Goal: Information Seeking & Learning: Learn about a topic

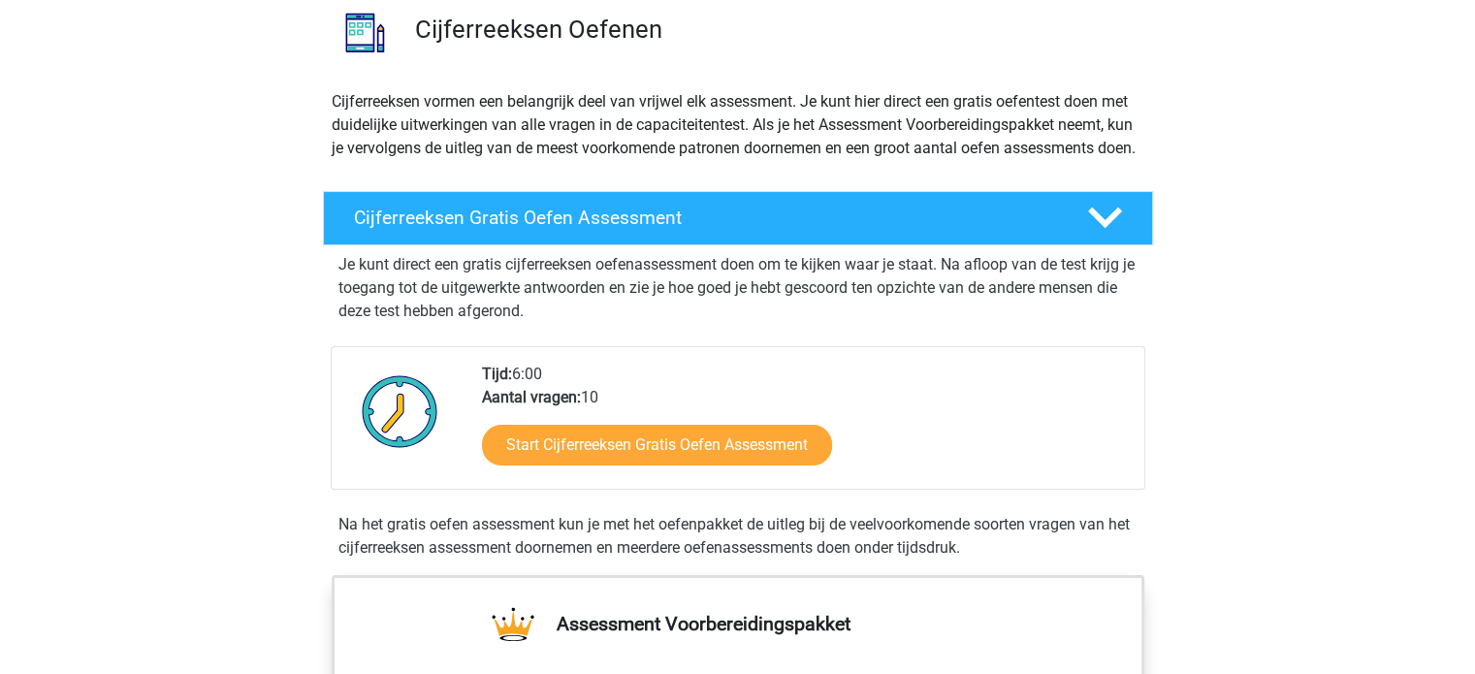
scroll to position [194, 0]
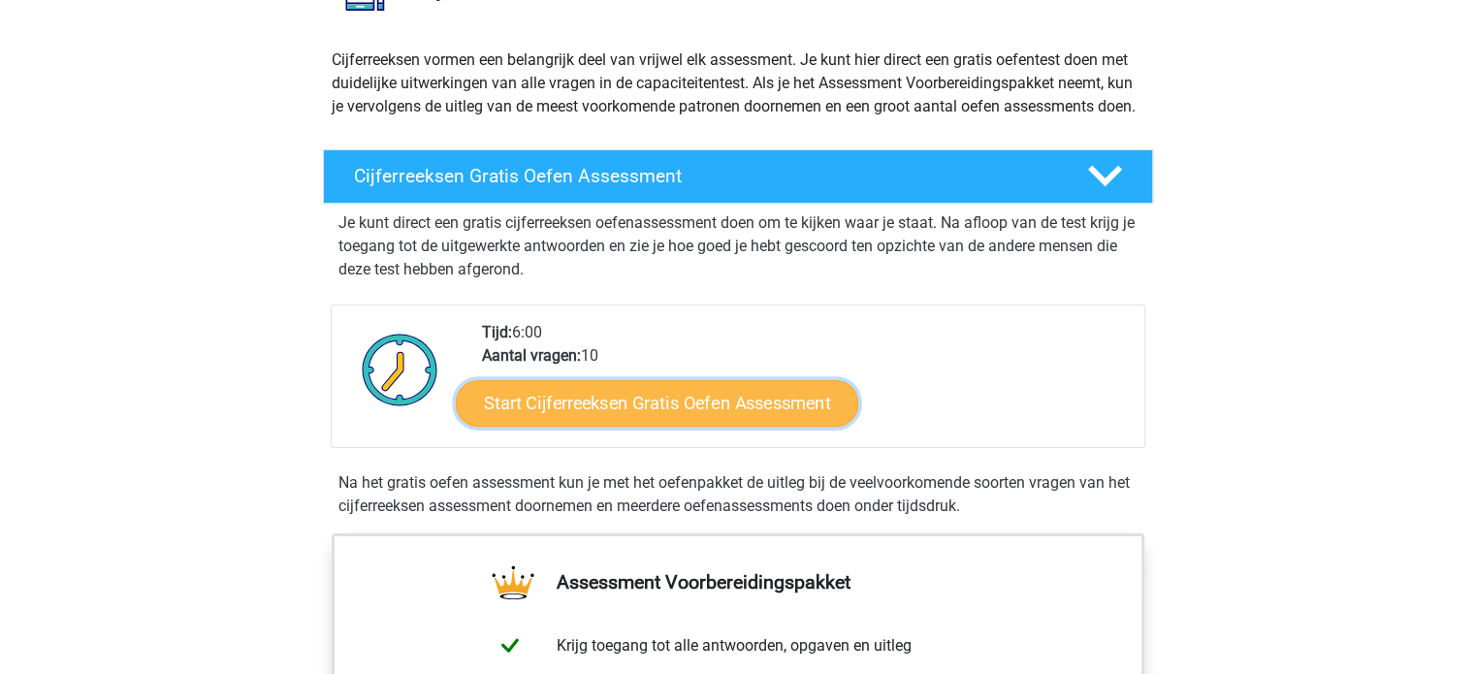
click at [693, 423] on link "Start Cijferreeksen Gratis Oefen Assessment" at bounding box center [657, 402] width 403 height 47
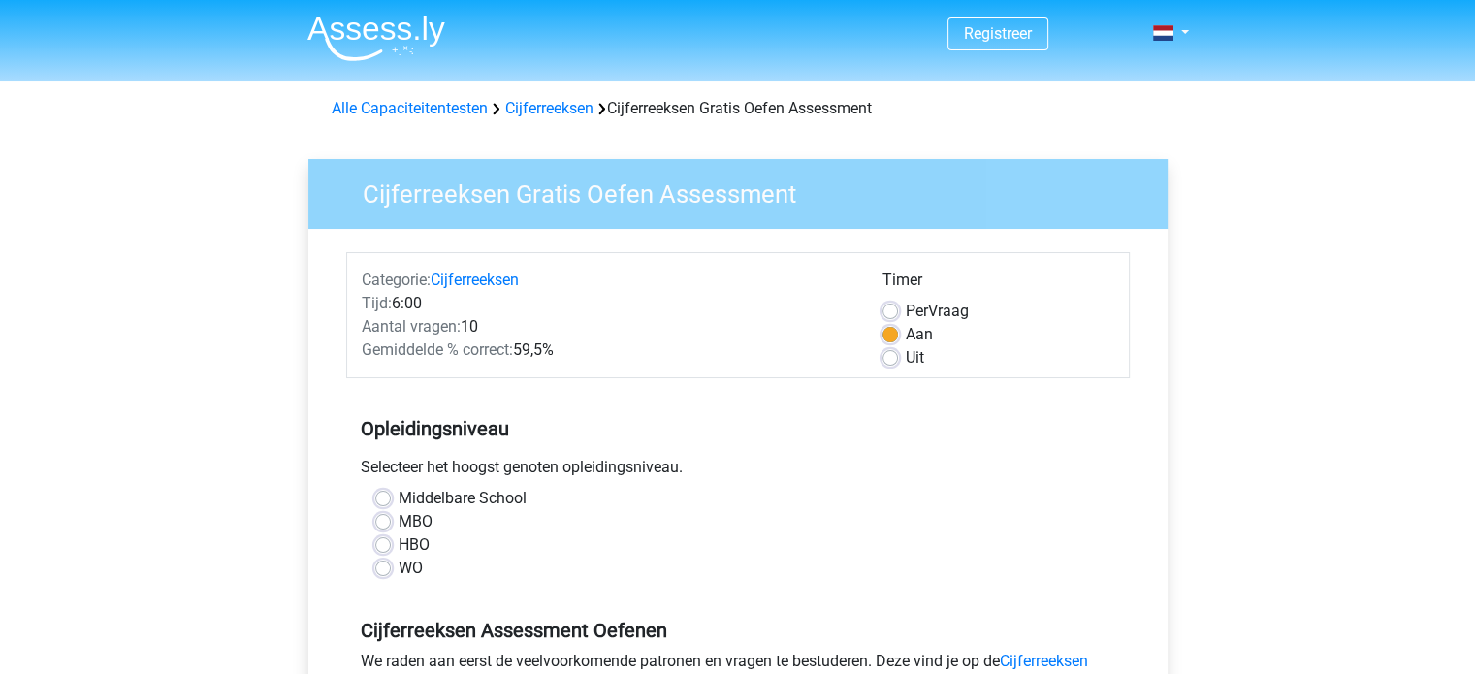
click at [399, 524] on label "MBO" at bounding box center [416, 521] width 34 height 23
click at [379, 524] on input "MBO" at bounding box center [383, 519] width 16 height 19
radio input "true"
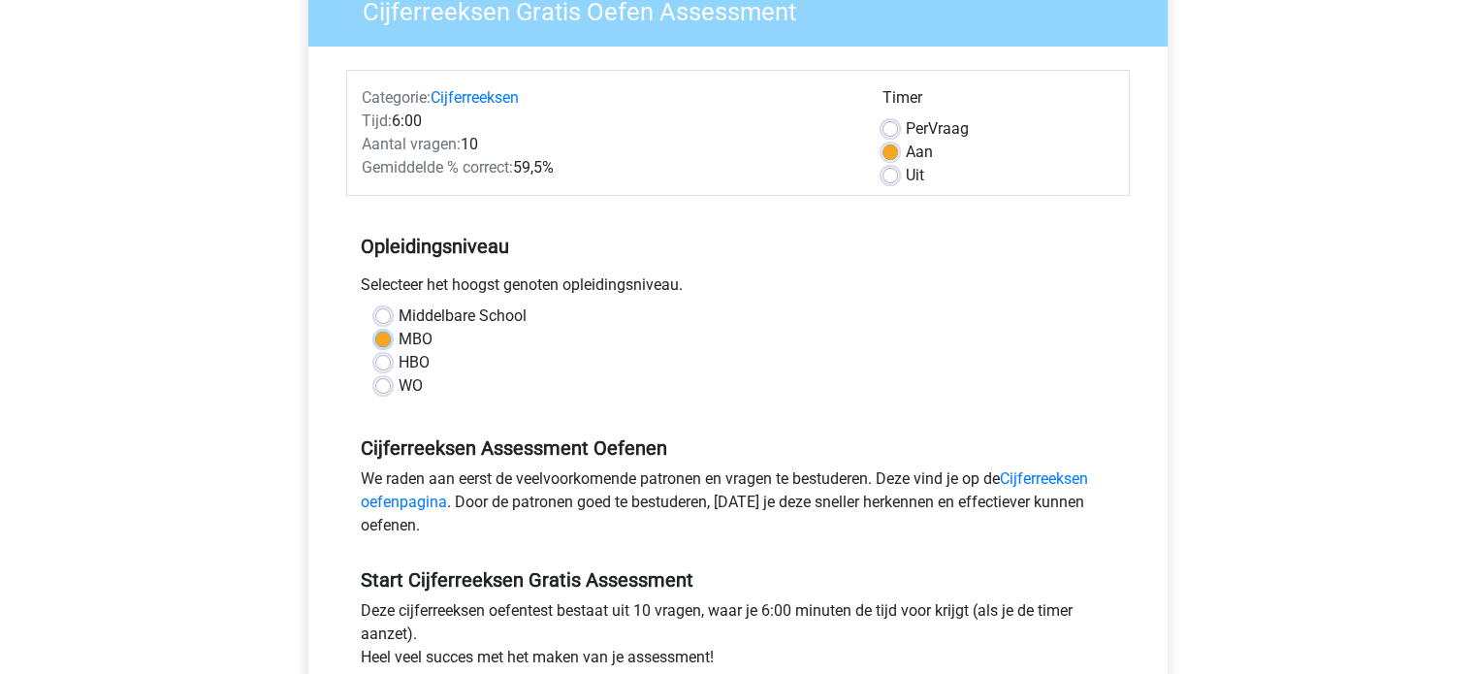
scroll to position [291, 0]
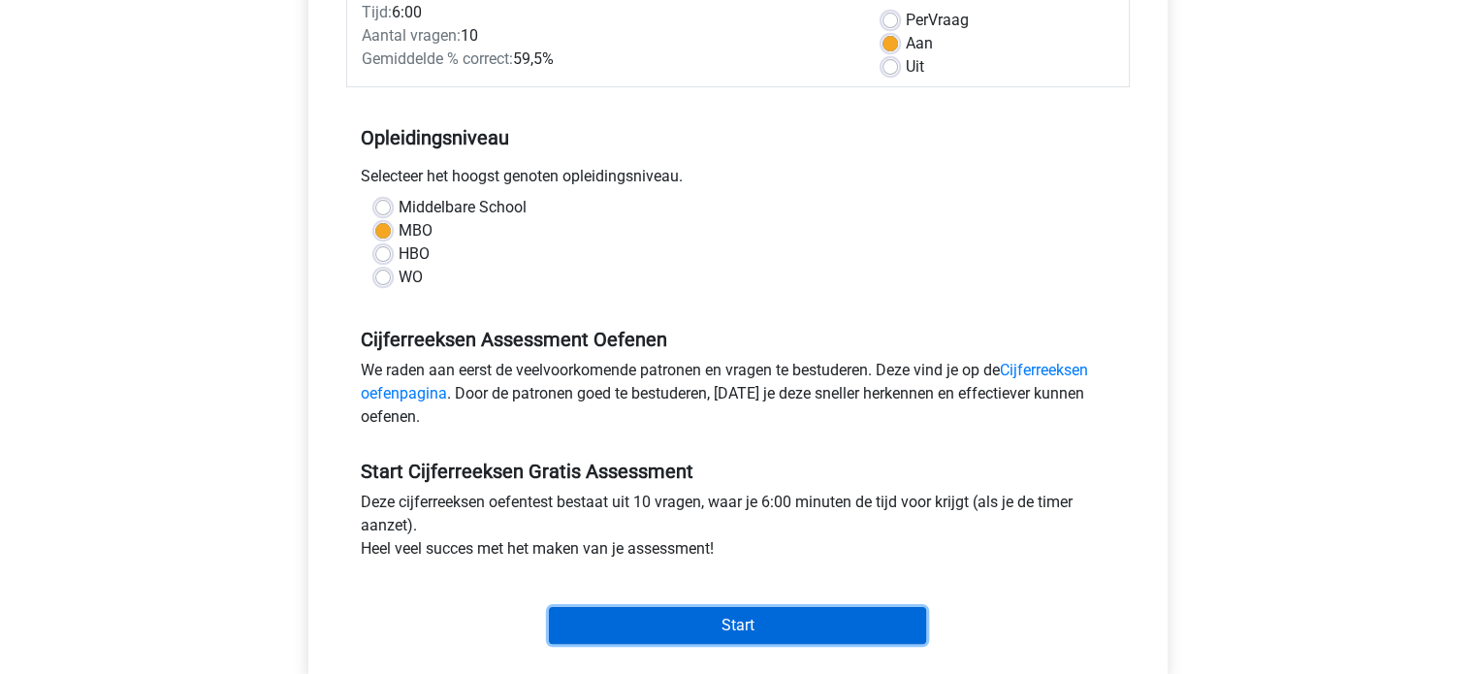
click at [788, 627] on input "Start" at bounding box center [737, 625] width 377 height 37
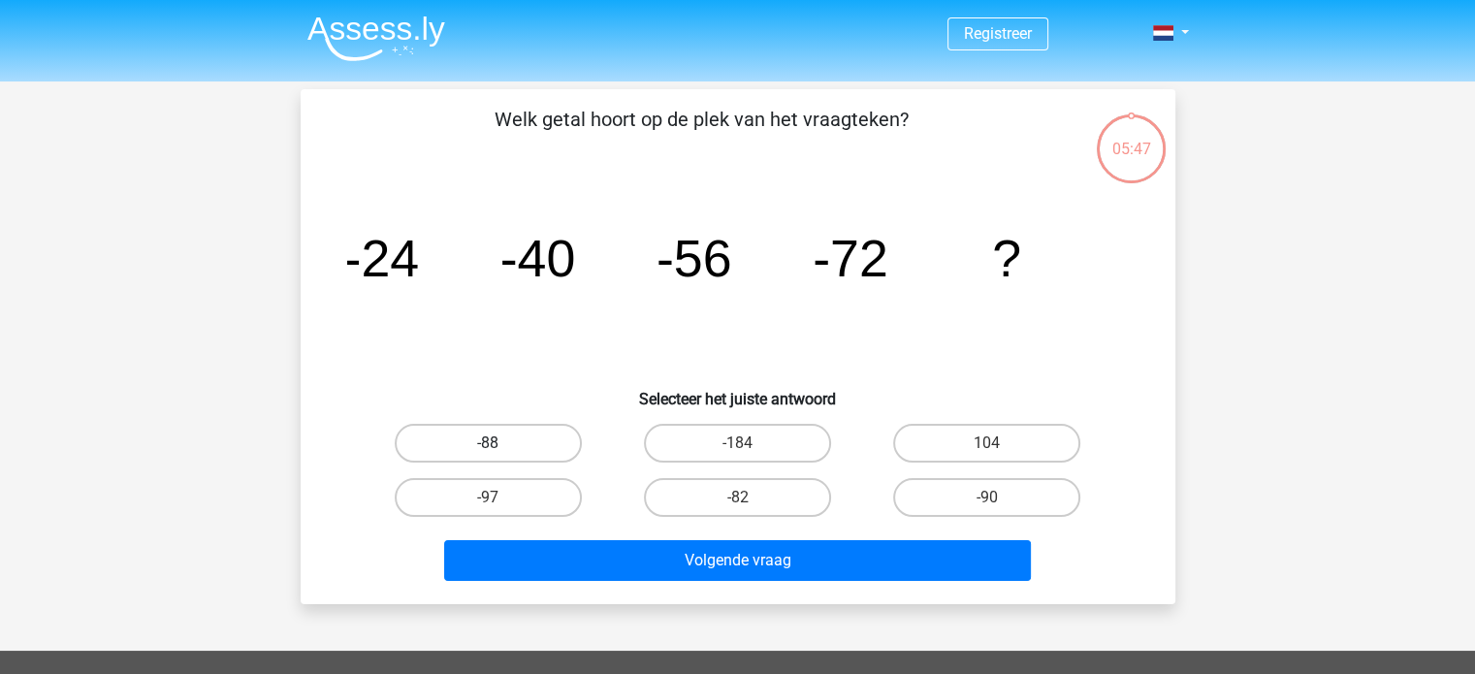
click at [485, 444] on label "-88" at bounding box center [488, 443] width 187 height 39
click at [488, 444] on input "-88" at bounding box center [494, 449] width 13 height 13
radio input "true"
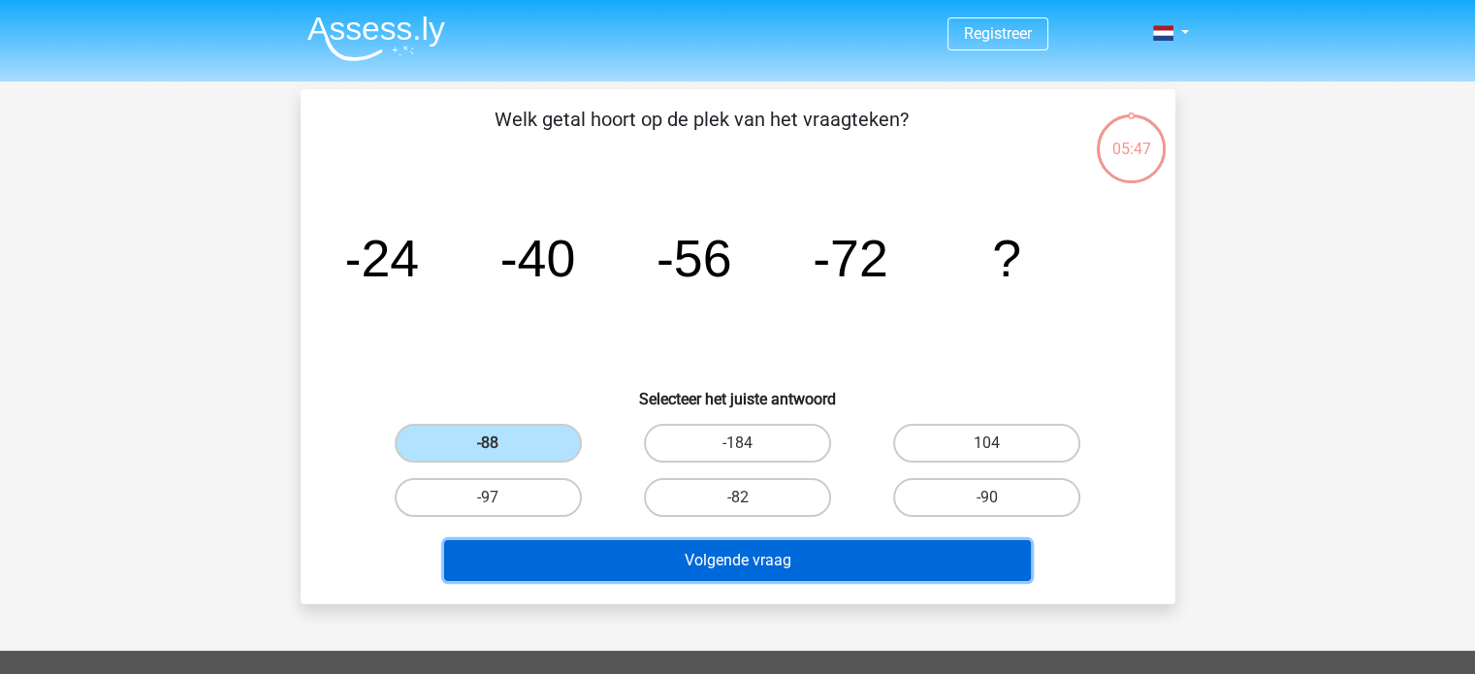
click at [757, 563] on button "Volgende vraag" at bounding box center [737, 560] width 587 height 41
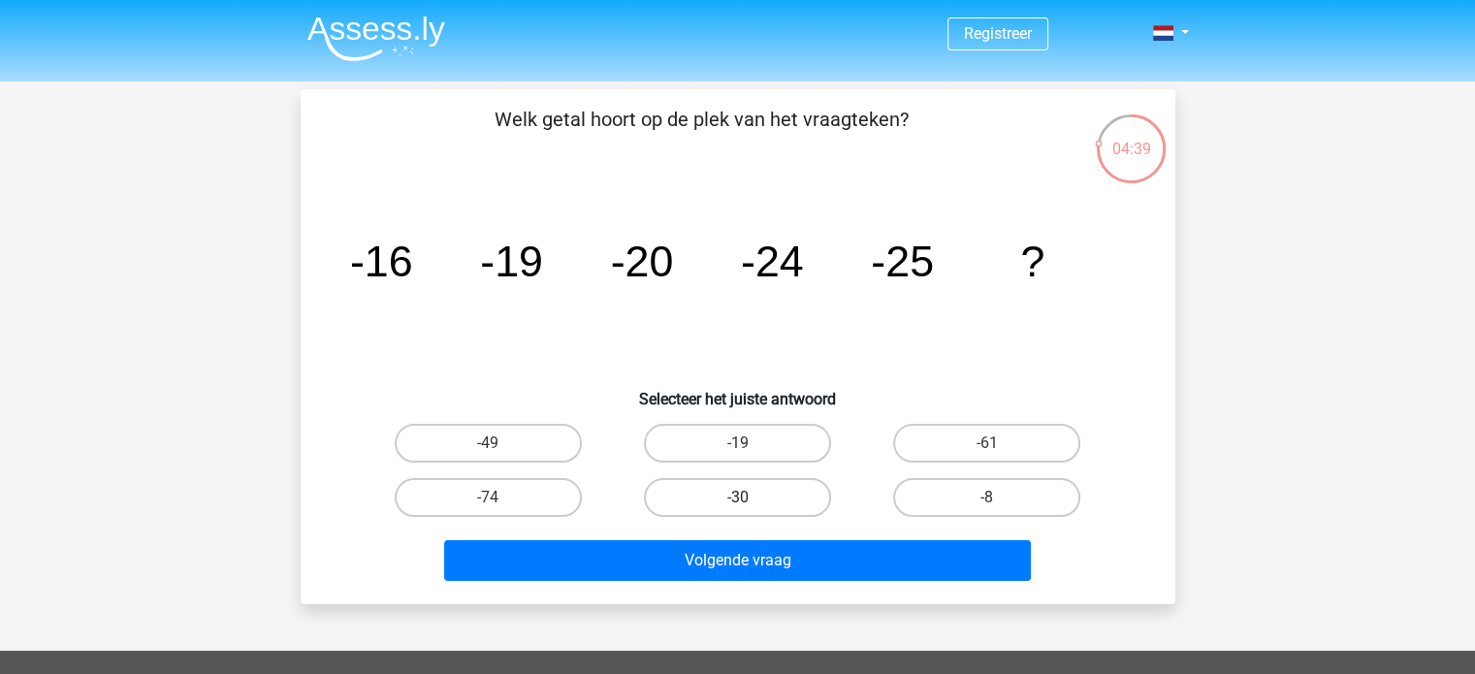
click at [740, 495] on label "-30" at bounding box center [737, 497] width 187 height 39
click at [740, 498] on input "-30" at bounding box center [743, 504] width 13 height 13
radio input "true"
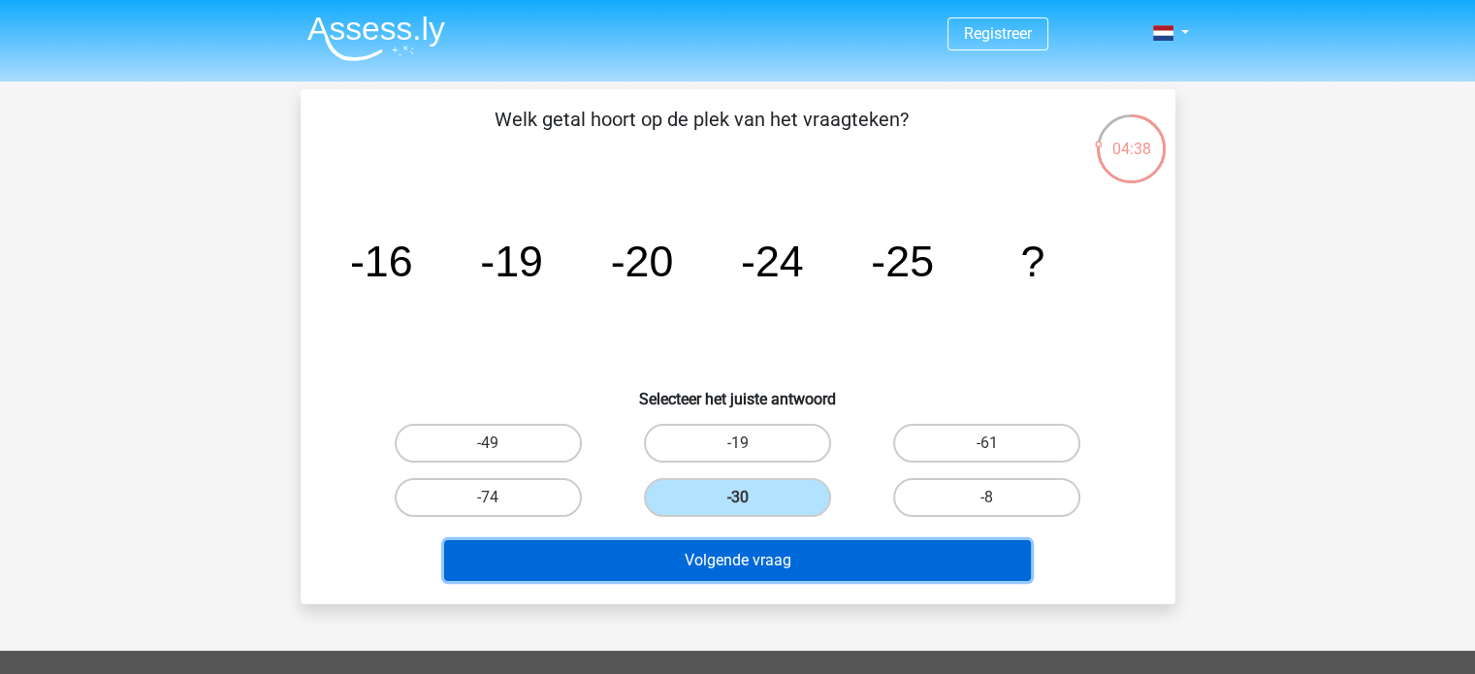
click at [741, 557] on button "Volgende vraag" at bounding box center [737, 560] width 587 height 41
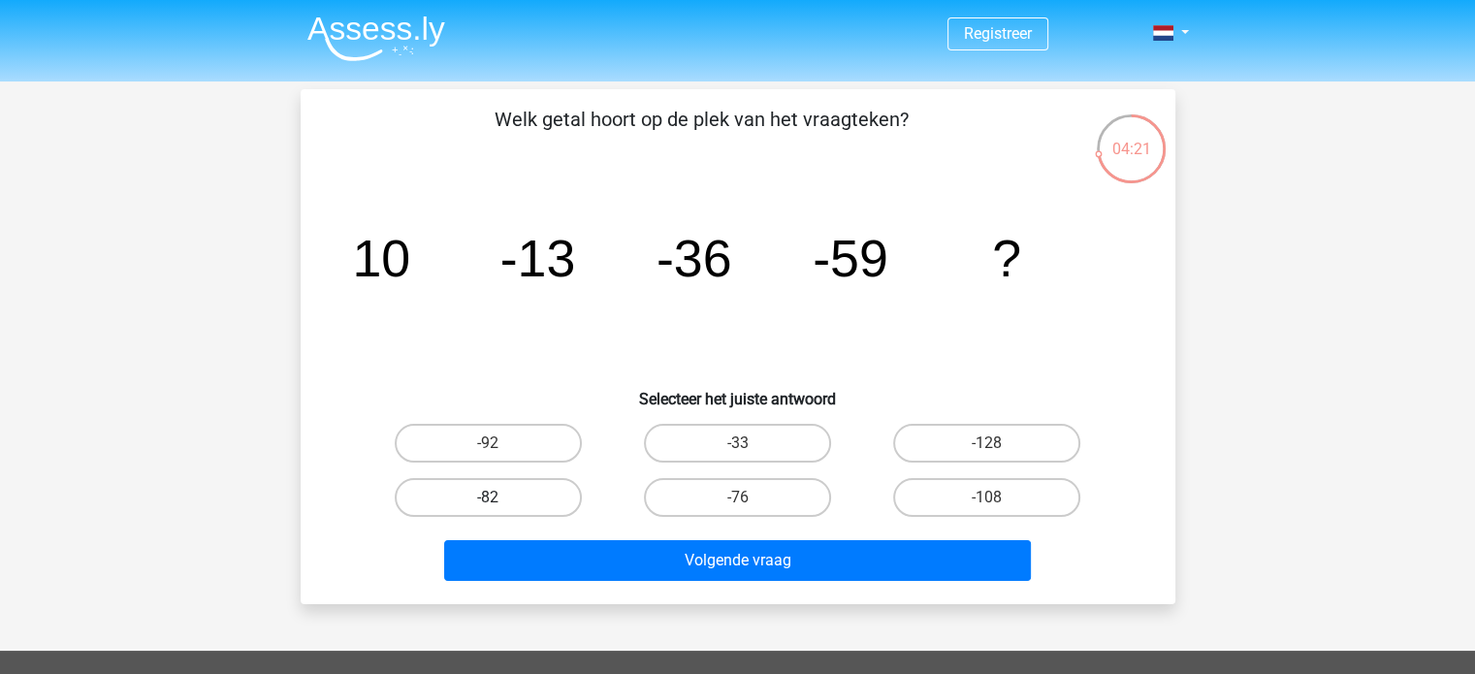
click at [480, 494] on label "-82" at bounding box center [488, 497] width 187 height 39
click at [488, 498] on input "-82" at bounding box center [494, 504] width 13 height 13
radio input "true"
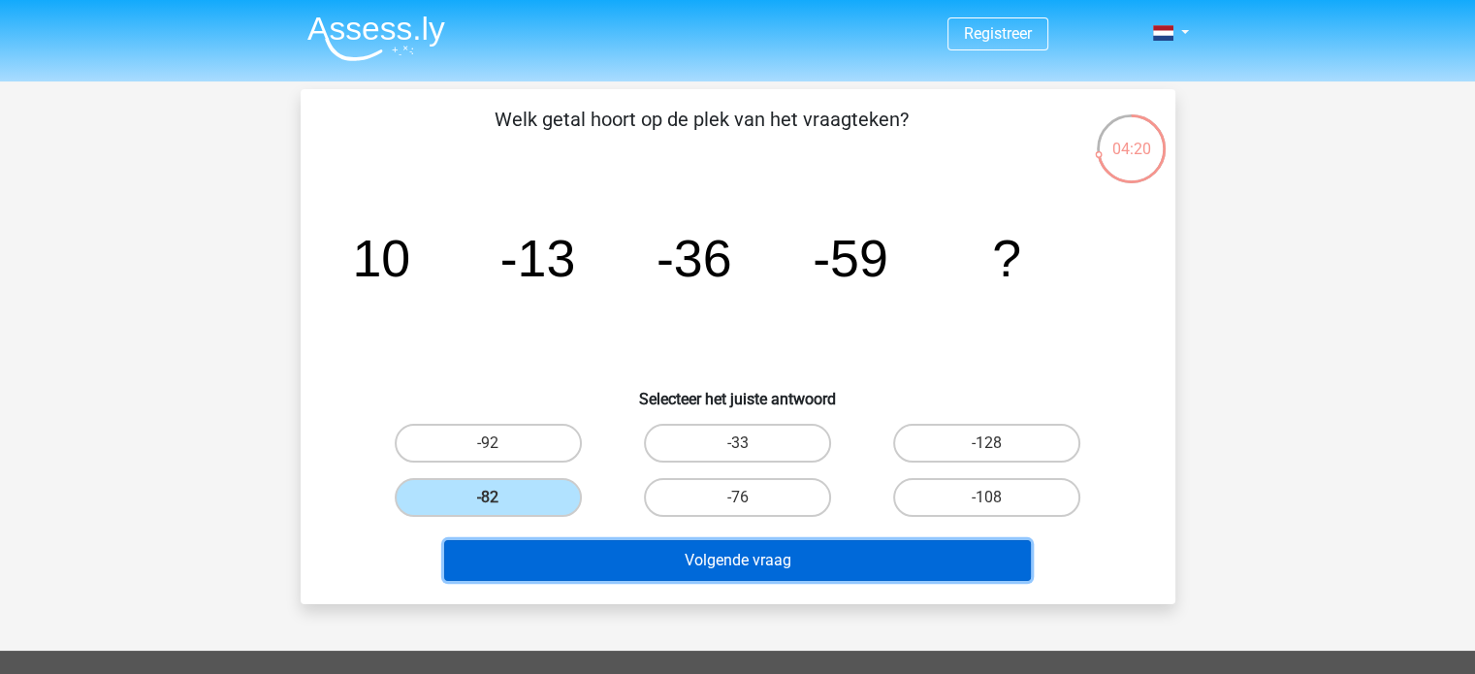
click at [774, 568] on button "Volgende vraag" at bounding box center [737, 560] width 587 height 41
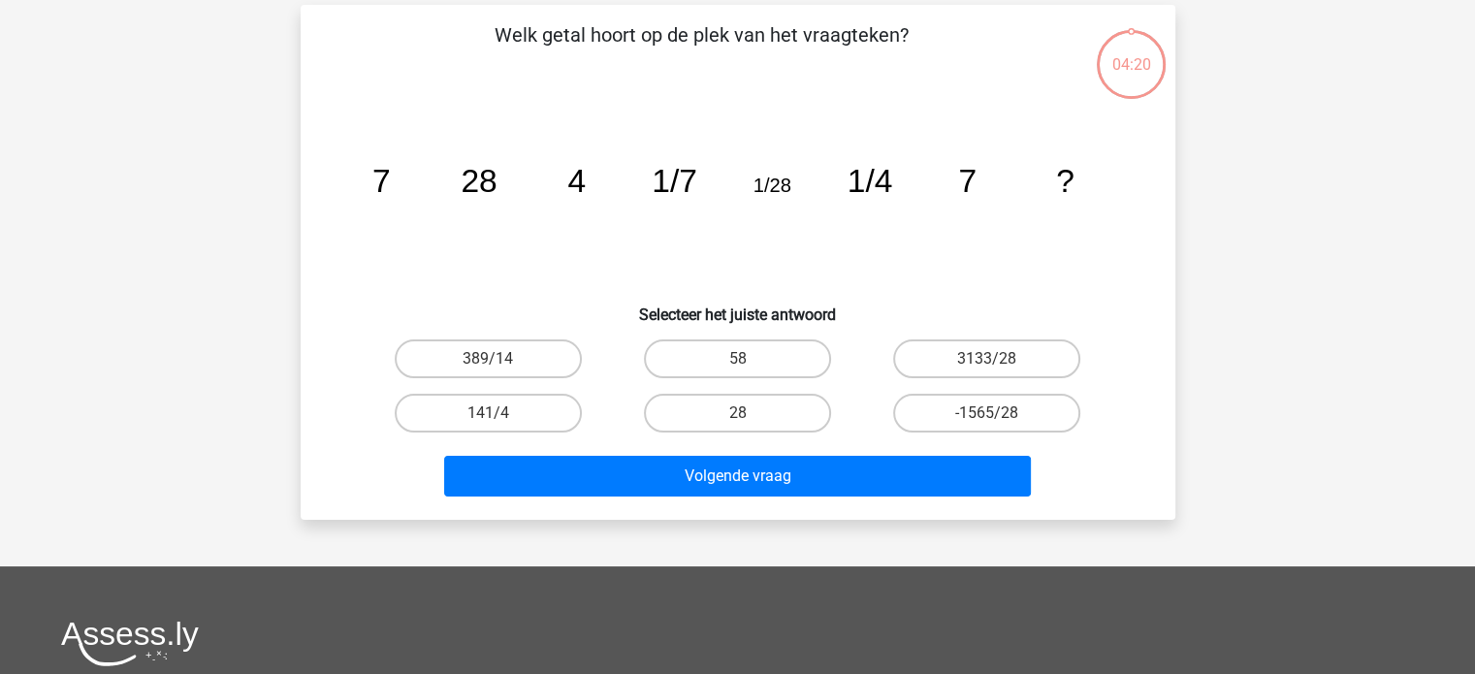
scroll to position [89, 0]
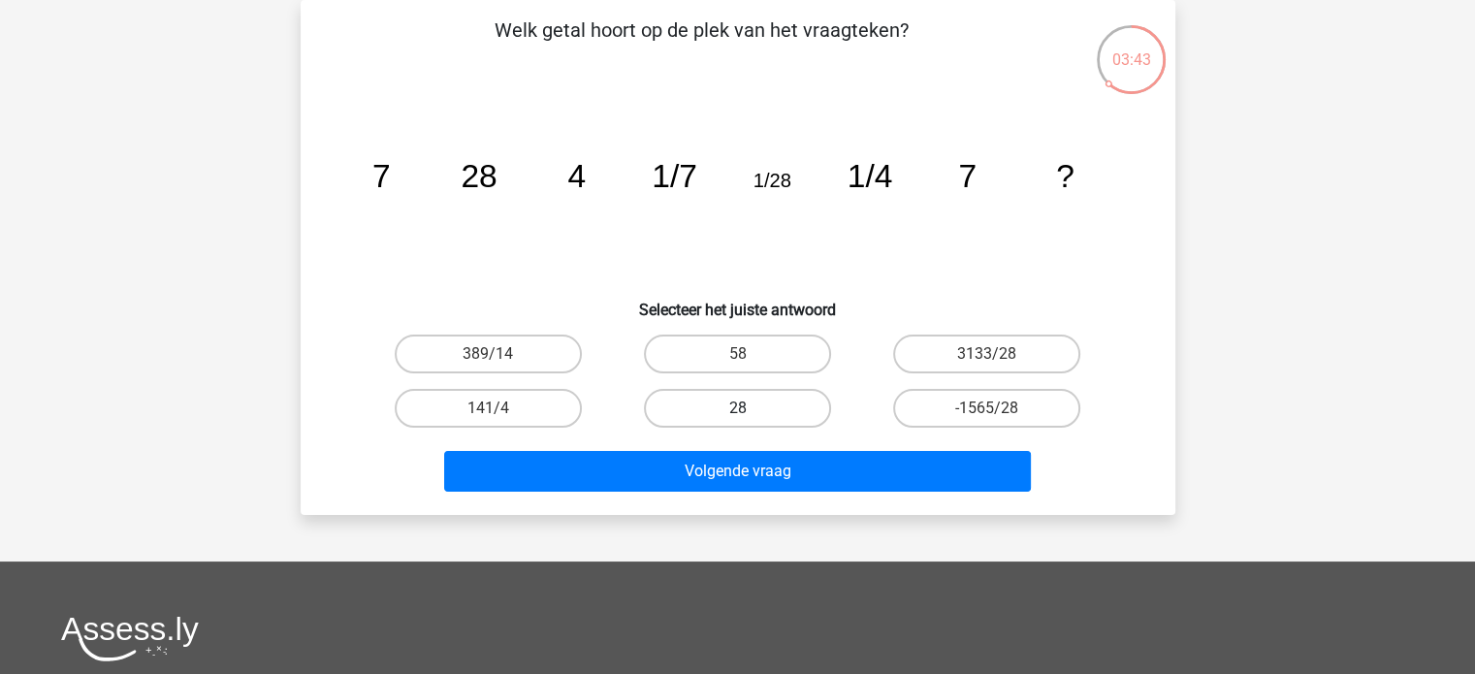
click at [740, 405] on label "28" at bounding box center [737, 408] width 187 height 39
click at [740, 408] on input "28" at bounding box center [743, 414] width 13 height 13
radio input "true"
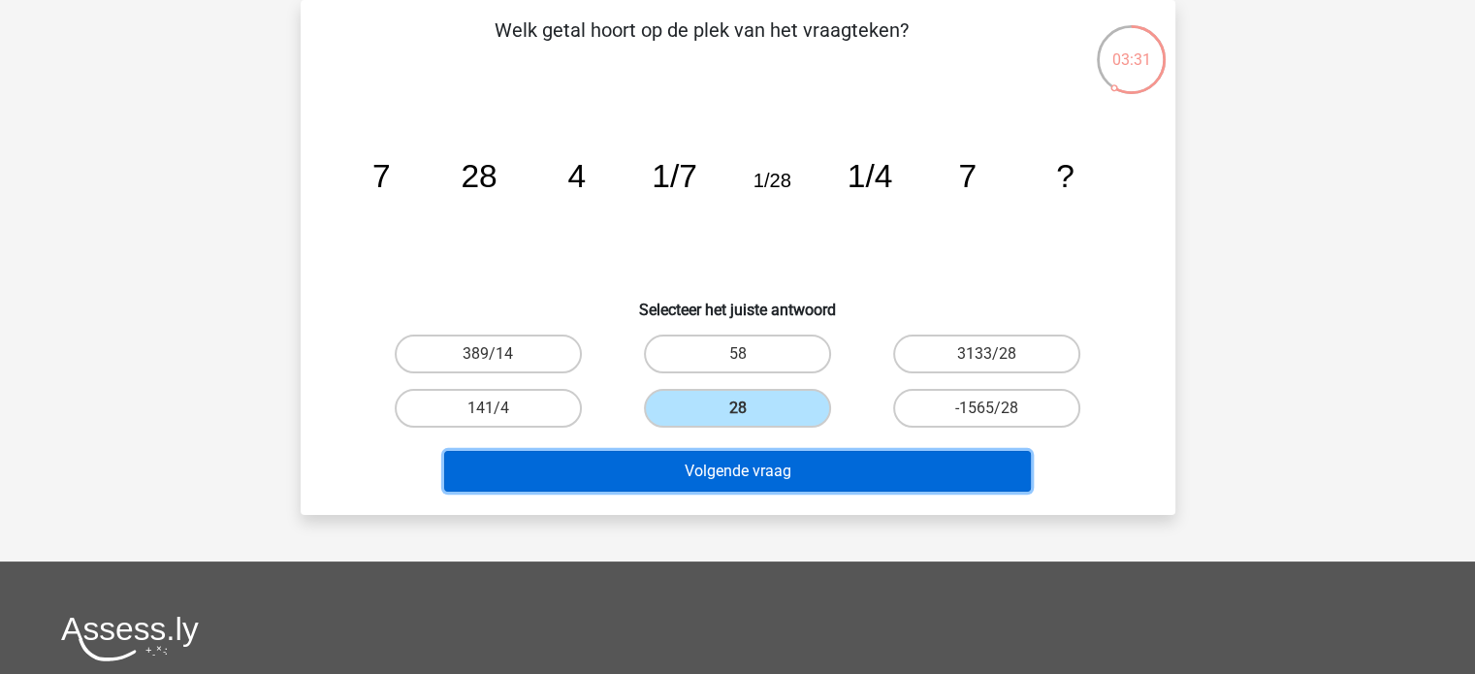
click at [758, 474] on button "Volgende vraag" at bounding box center [737, 471] width 587 height 41
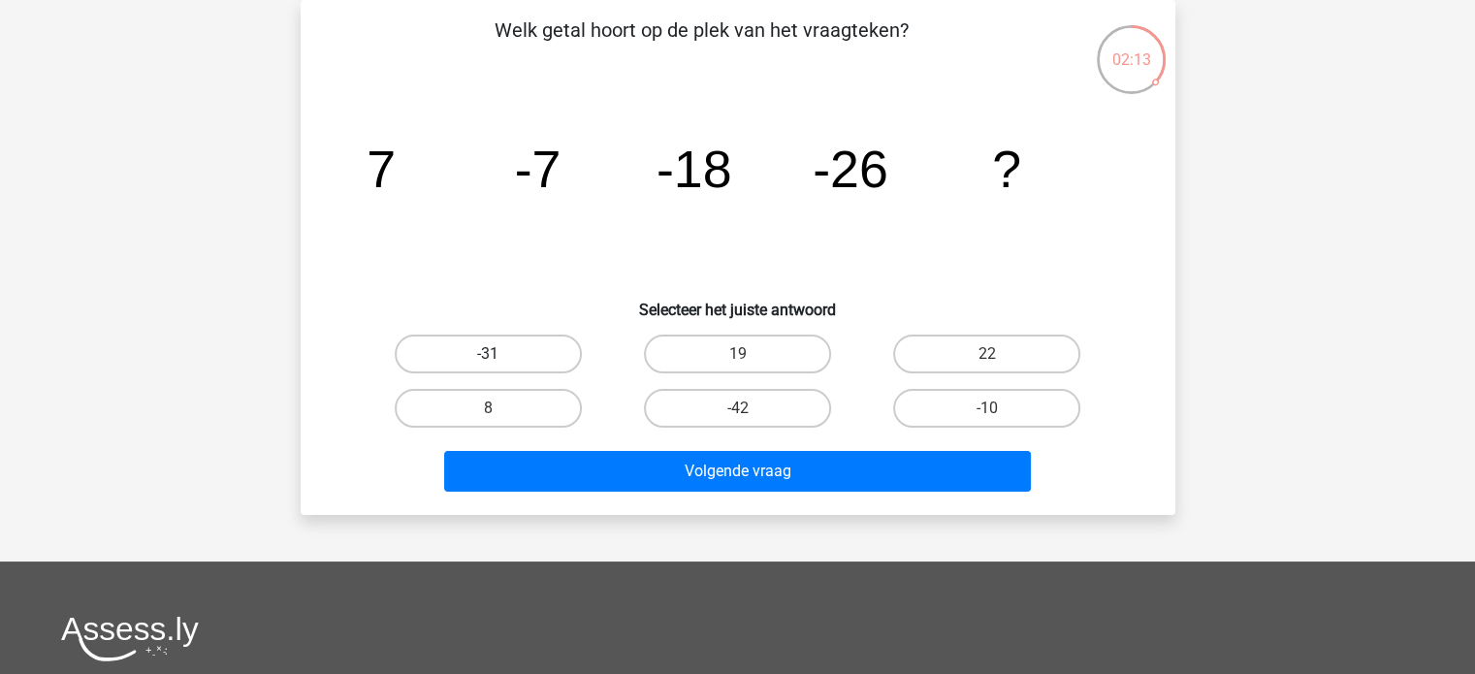
click at [477, 348] on label "-31" at bounding box center [488, 354] width 187 height 39
click at [488, 354] on input "-31" at bounding box center [494, 360] width 13 height 13
radio input "true"
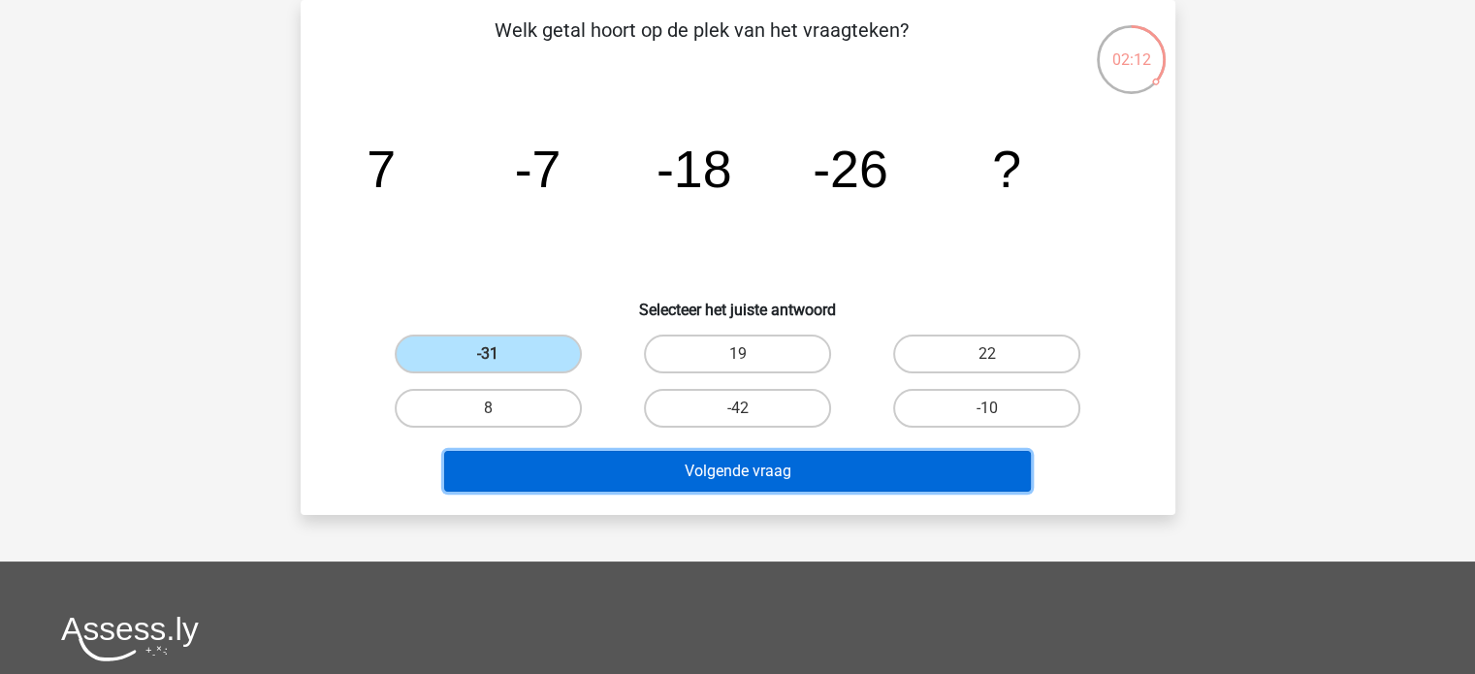
click at [764, 469] on button "Volgende vraag" at bounding box center [737, 471] width 587 height 41
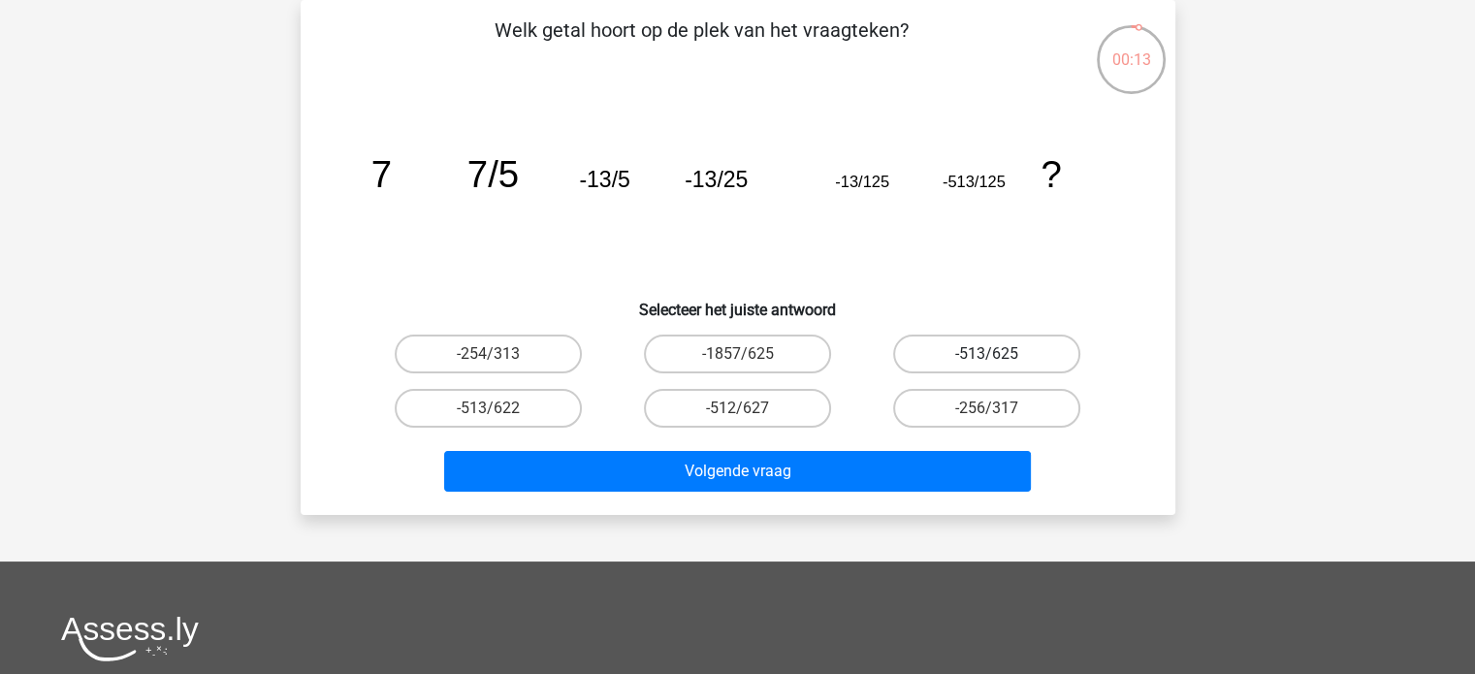
click at [1020, 352] on label "-513/625" at bounding box center [986, 354] width 187 height 39
click at [1000, 354] on input "-513/625" at bounding box center [993, 360] width 13 height 13
radio input "true"
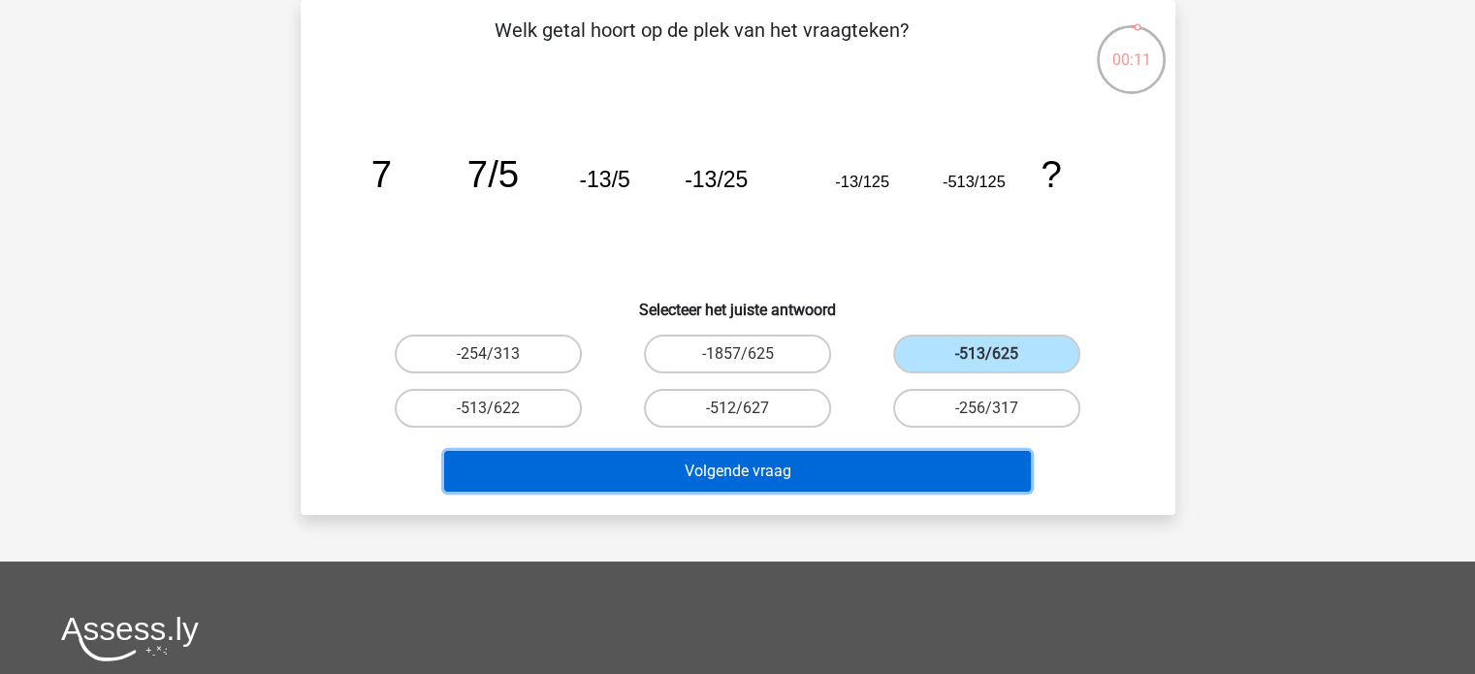
click at [702, 463] on button "Volgende vraag" at bounding box center [737, 471] width 587 height 41
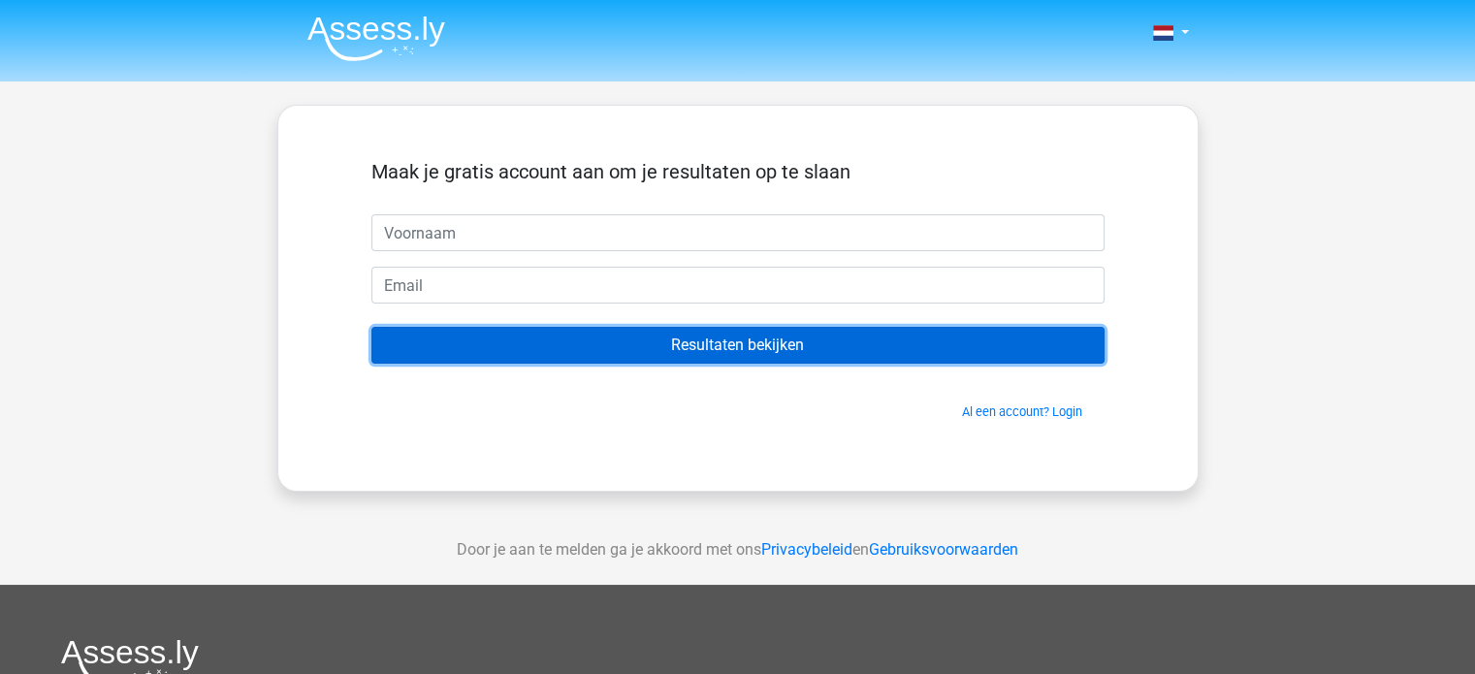
click at [780, 348] on input "Resultaten bekijken" at bounding box center [737, 345] width 733 height 37
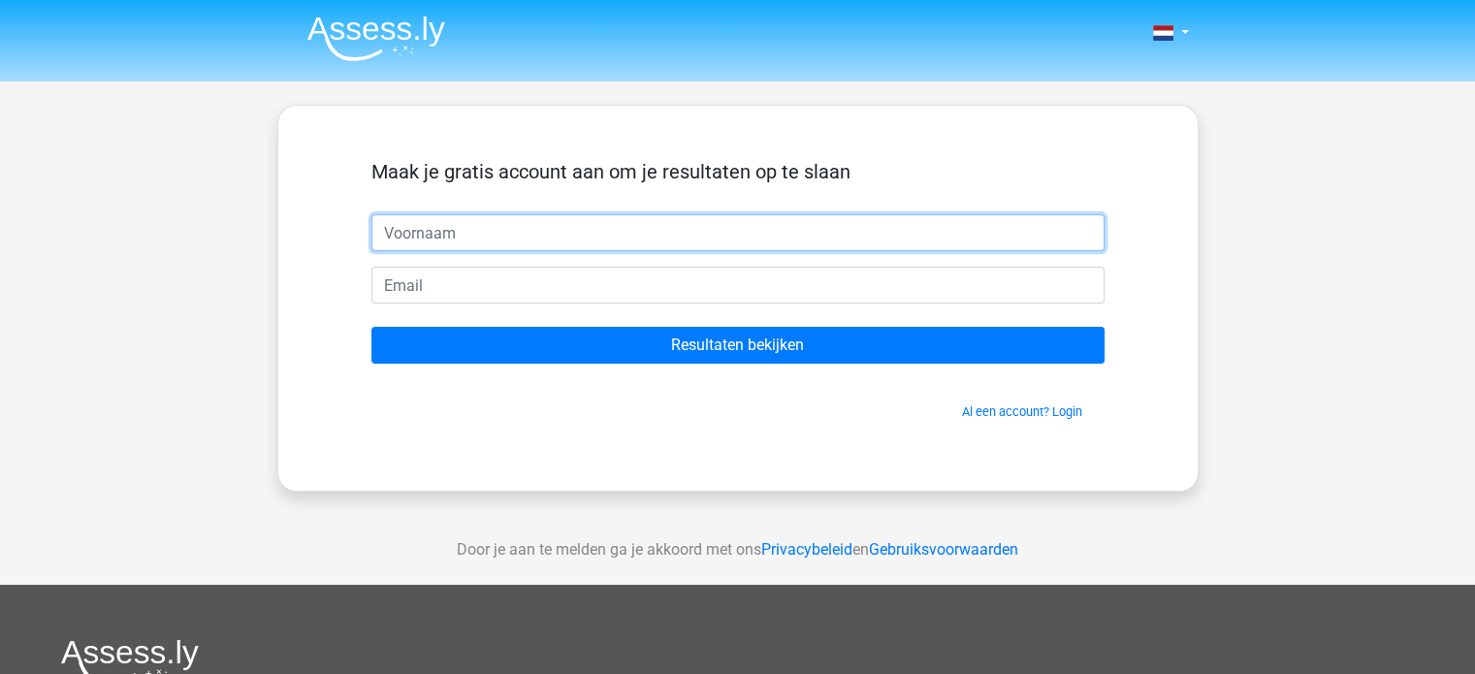
click at [444, 228] on input "text" at bounding box center [737, 232] width 733 height 37
type input "Andries"
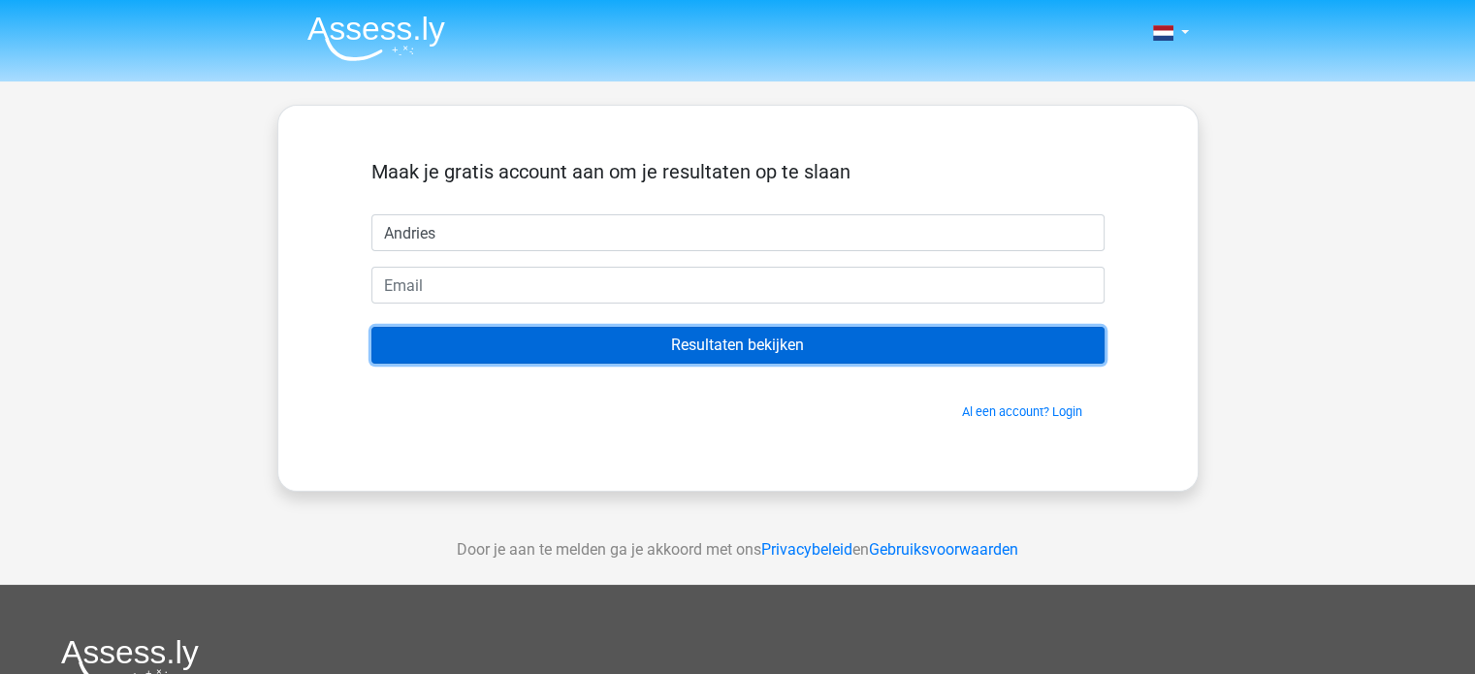
click at [659, 344] on input "Resultaten bekijken" at bounding box center [737, 345] width 733 height 37
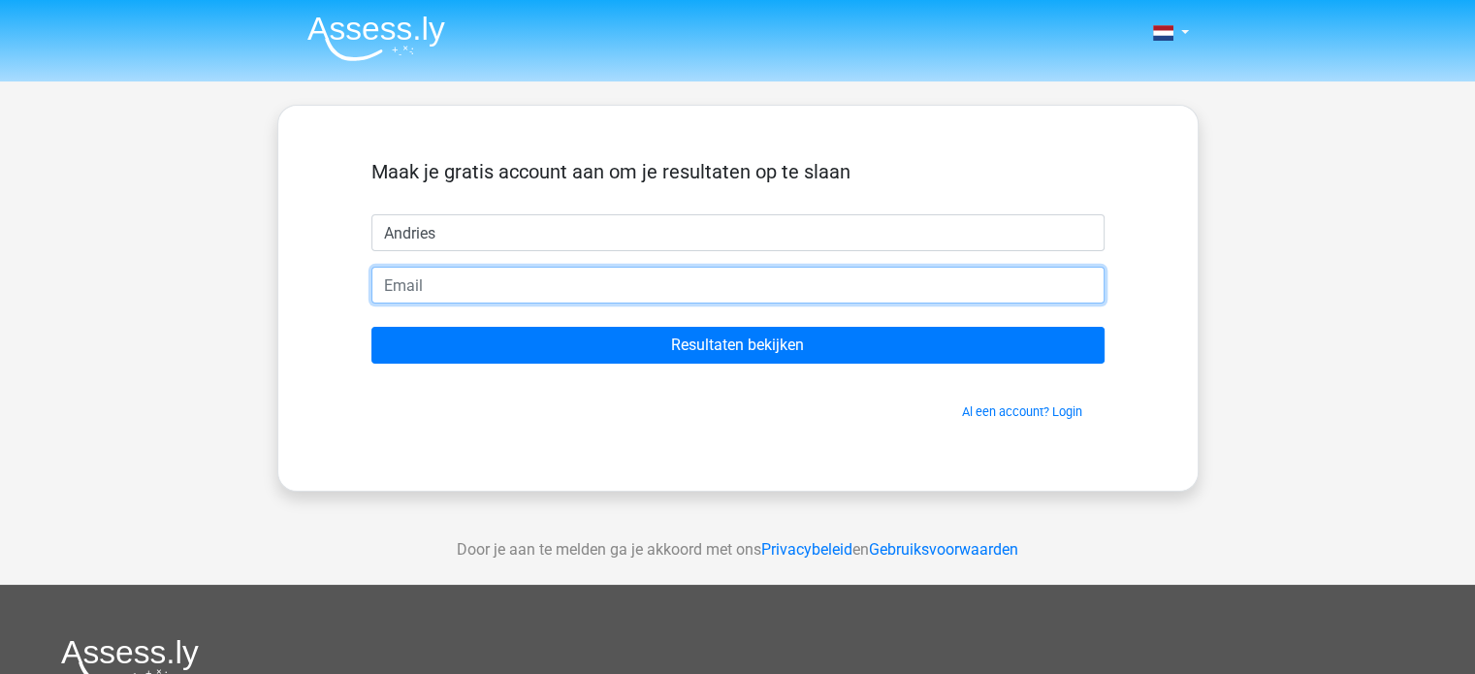
click at [487, 289] on input "email" at bounding box center [737, 285] width 733 height 37
type input "andriesknol@gmail.com"
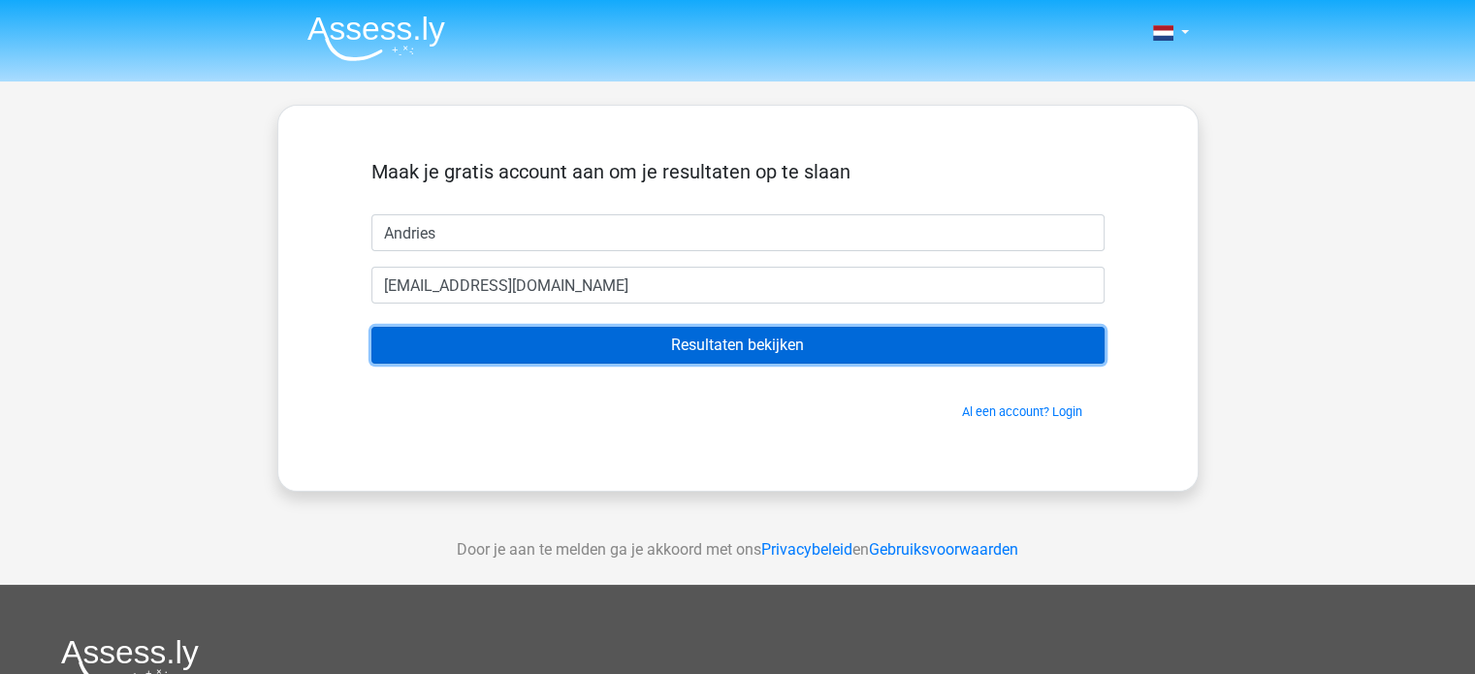
drag, startPoint x: 755, startPoint y: 350, endPoint x: 1129, endPoint y: 329, distance: 375.0
click at [757, 350] on input "Resultaten bekijken" at bounding box center [737, 345] width 733 height 37
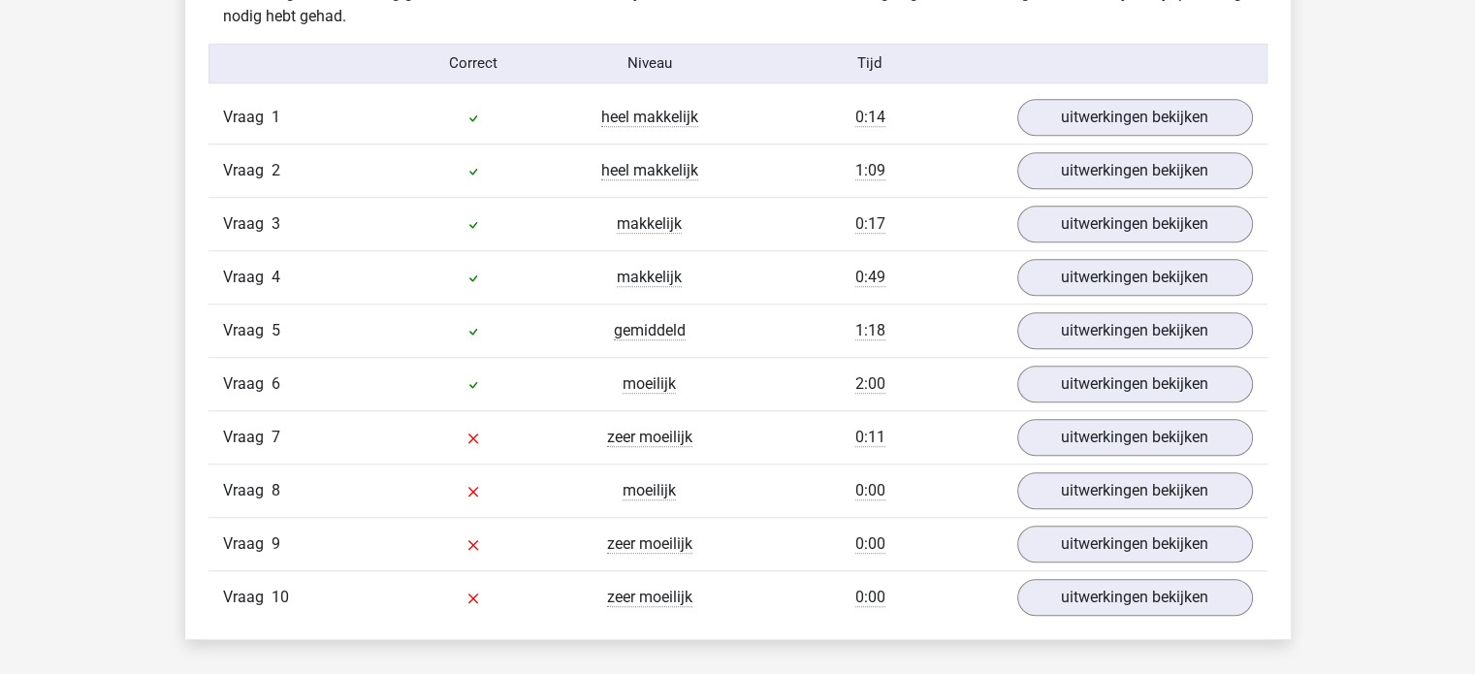
scroll to position [1552, 0]
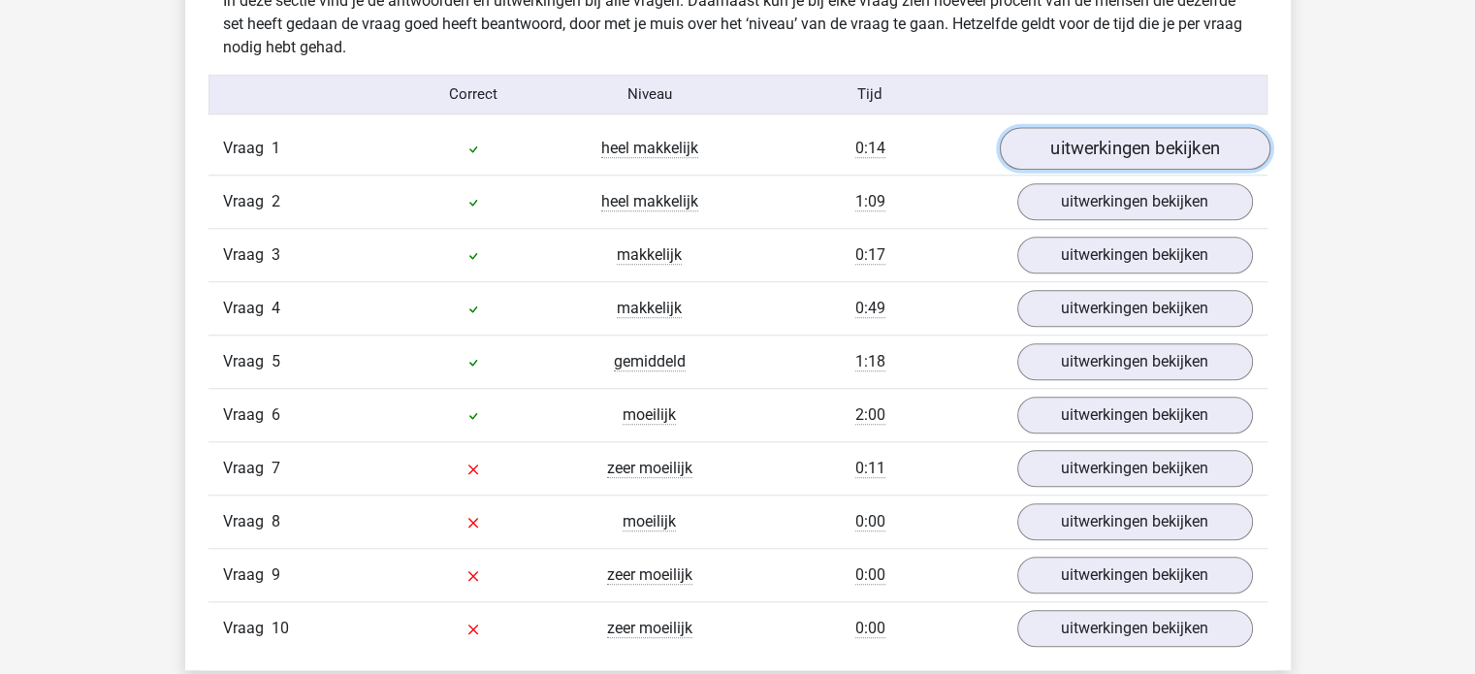
click at [1164, 158] on link "uitwerkingen bekijken" at bounding box center [1134, 148] width 271 height 43
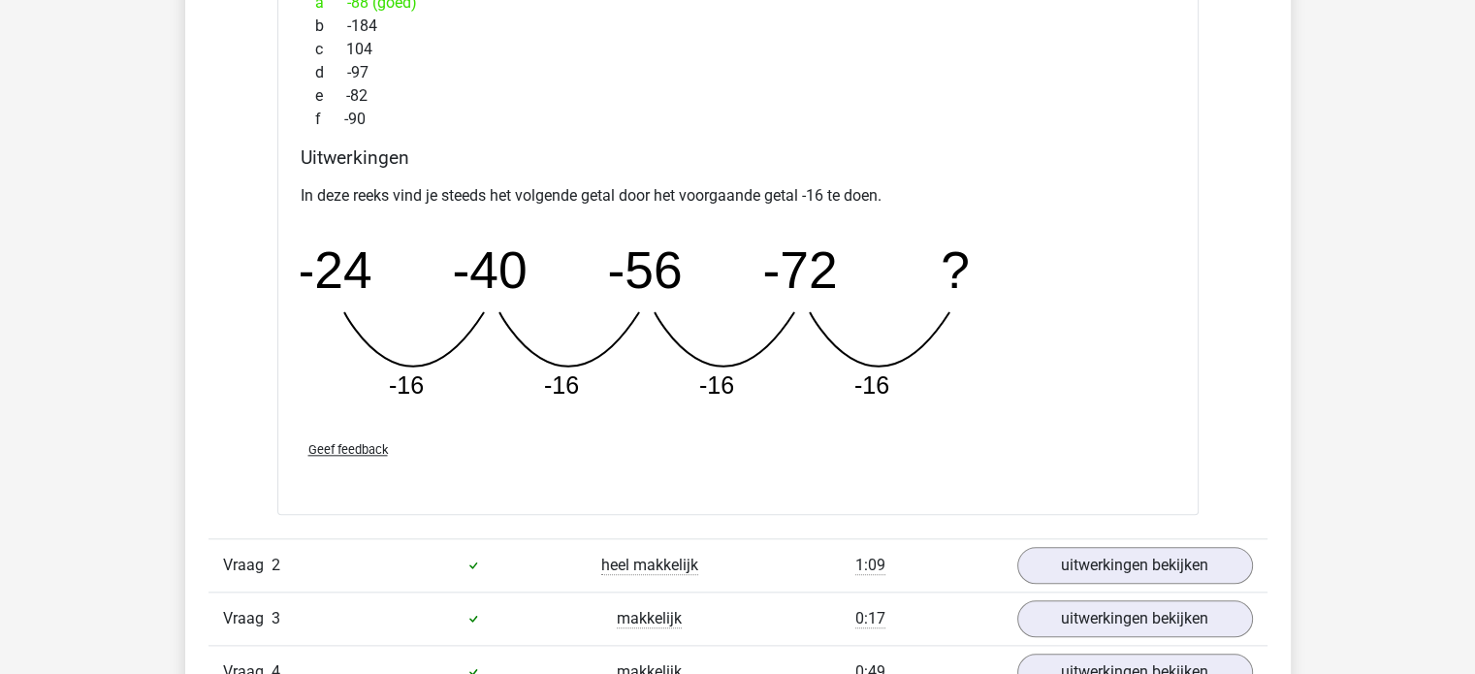
scroll to position [2037, 0]
click at [1168, 562] on link "uitwerkingen bekijken" at bounding box center [1134, 564] width 271 height 43
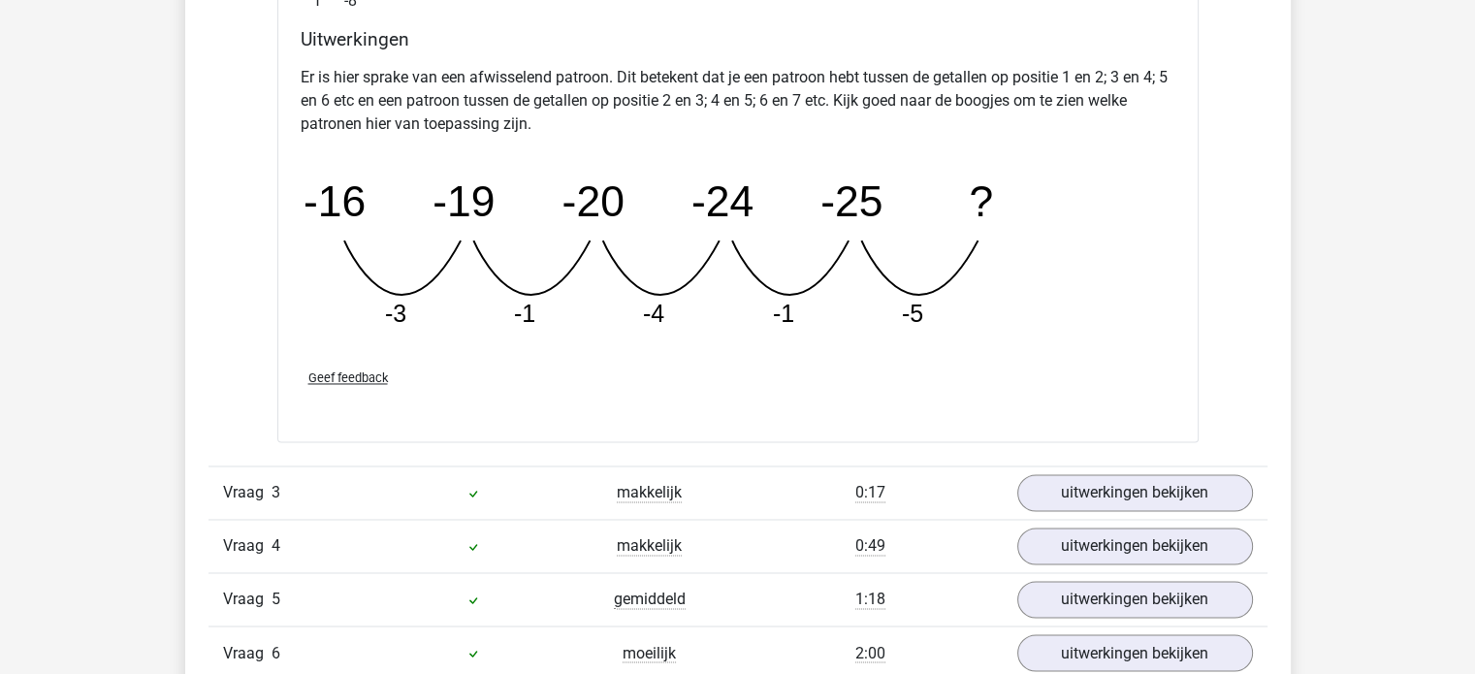
scroll to position [3104, 0]
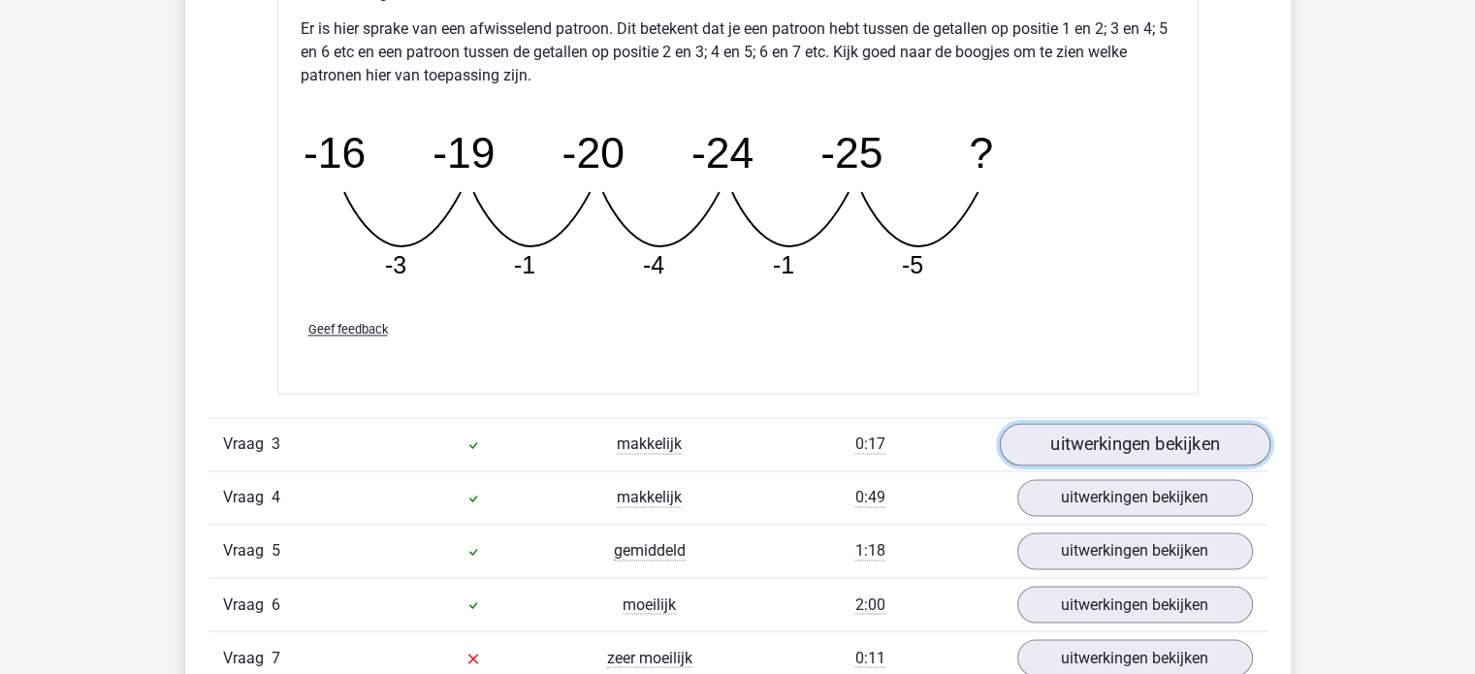
click at [1168, 434] on link "uitwerkingen bekijken" at bounding box center [1134, 444] width 271 height 43
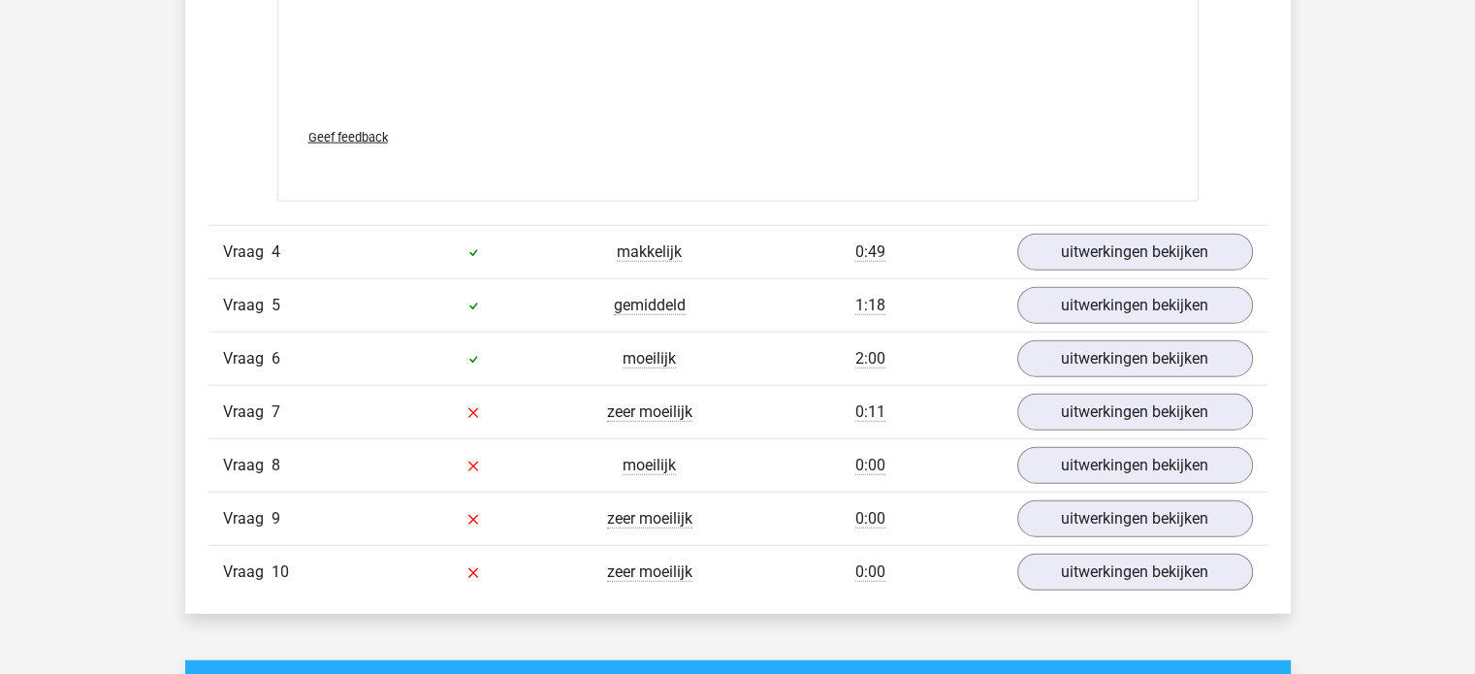
scroll to position [4558, 0]
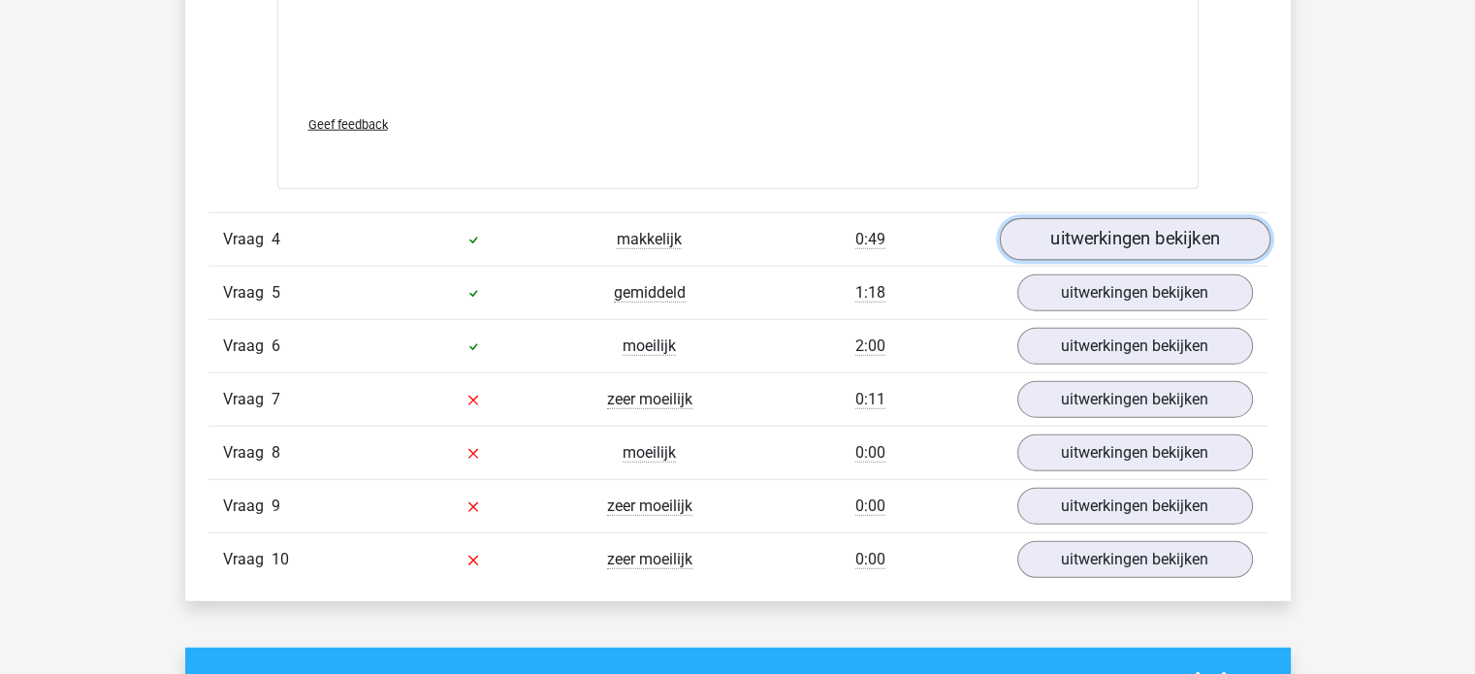
click at [1126, 233] on link "uitwerkingen bekijken" at bounding box center [1134, 239] width 271 height 43
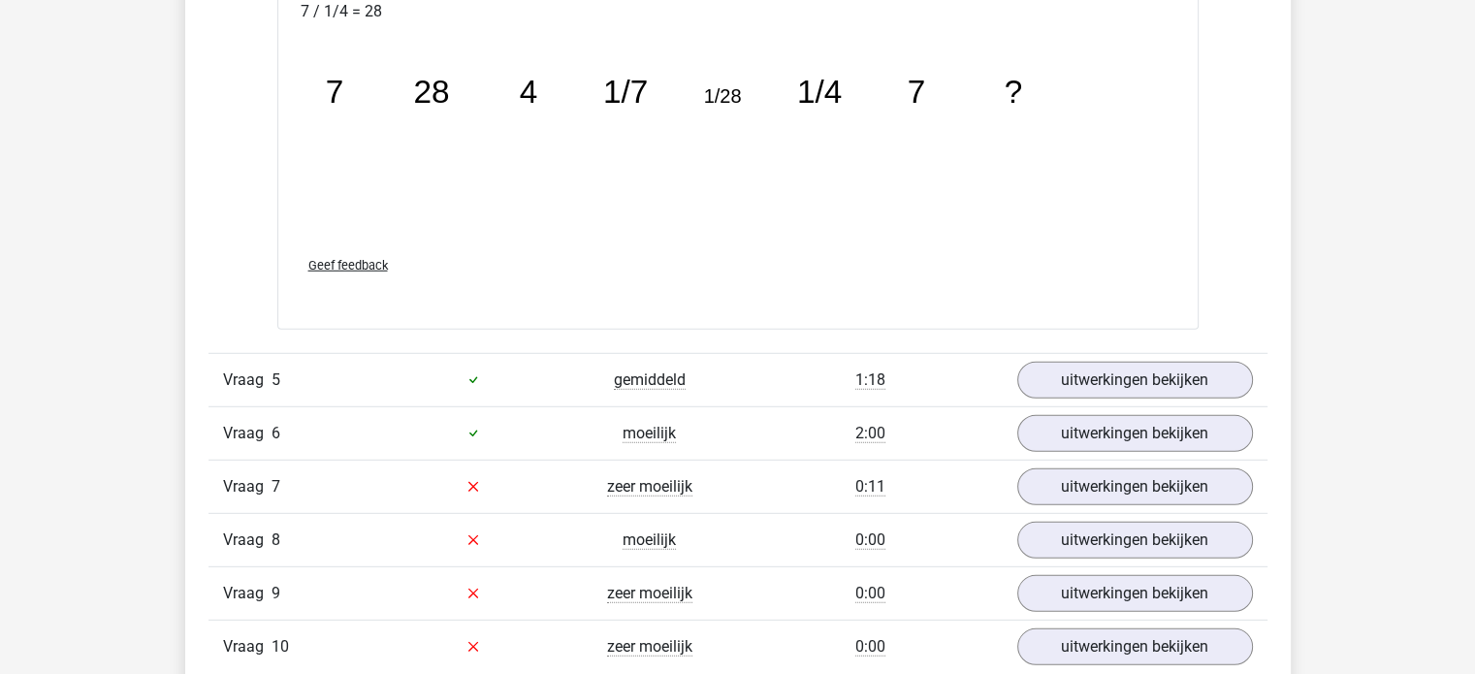
scroll to position [5528, 0]
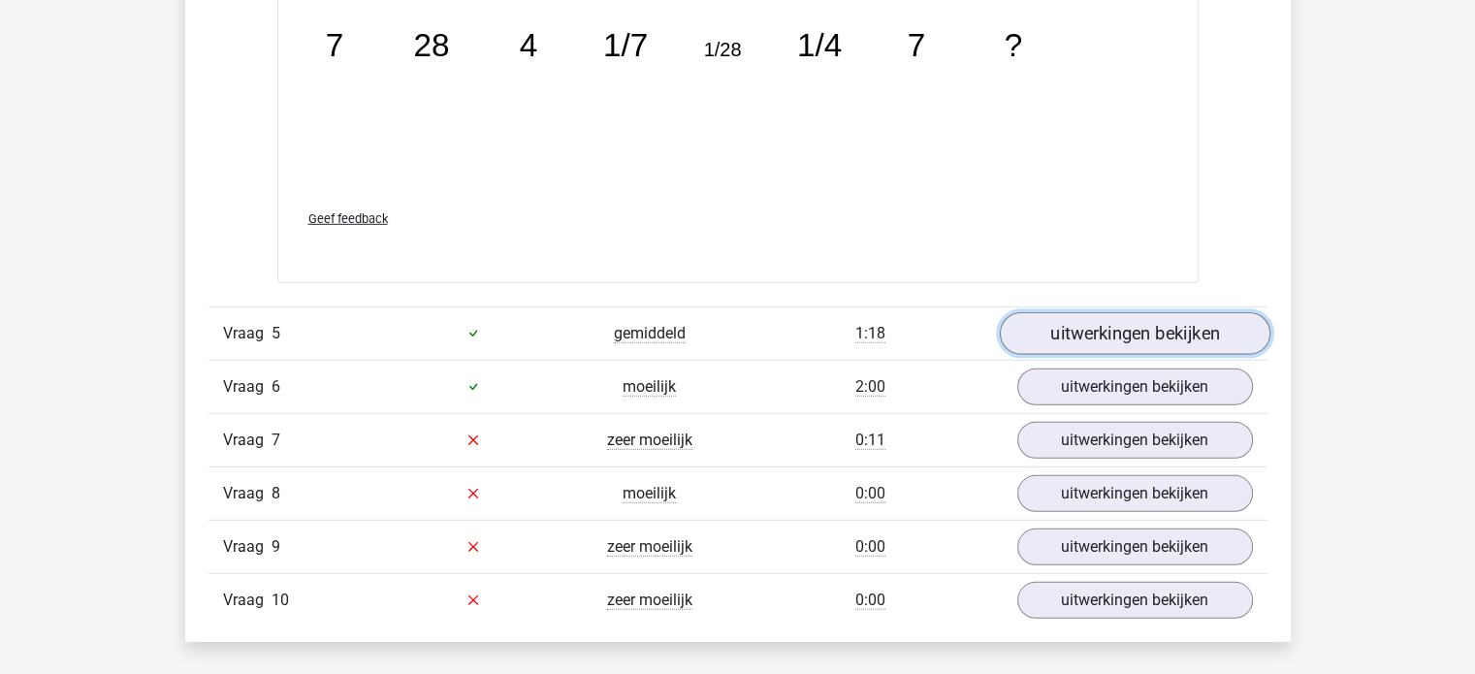
click at [1154, 320] on link "uitwerkingen bekijken" at bounding box center [1134, 333] width 271 height 43
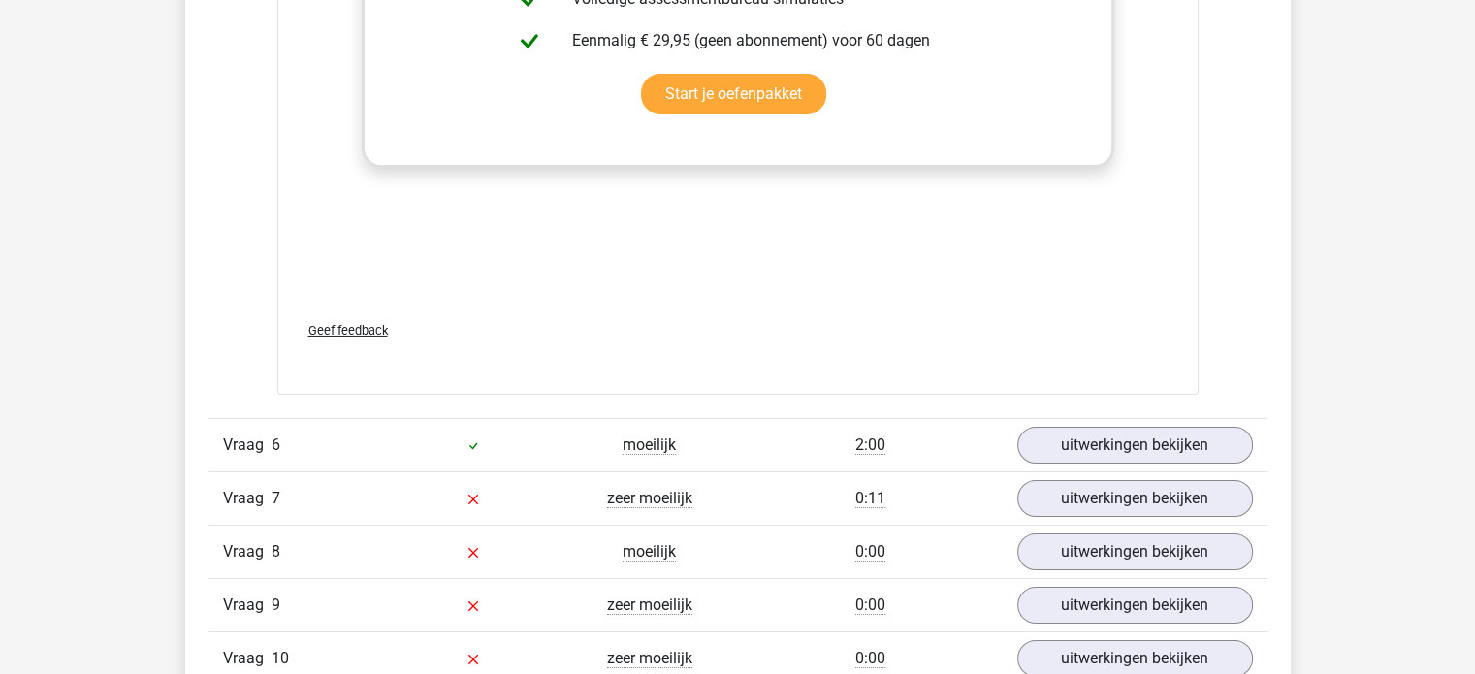
scroll to position [6789, 0]
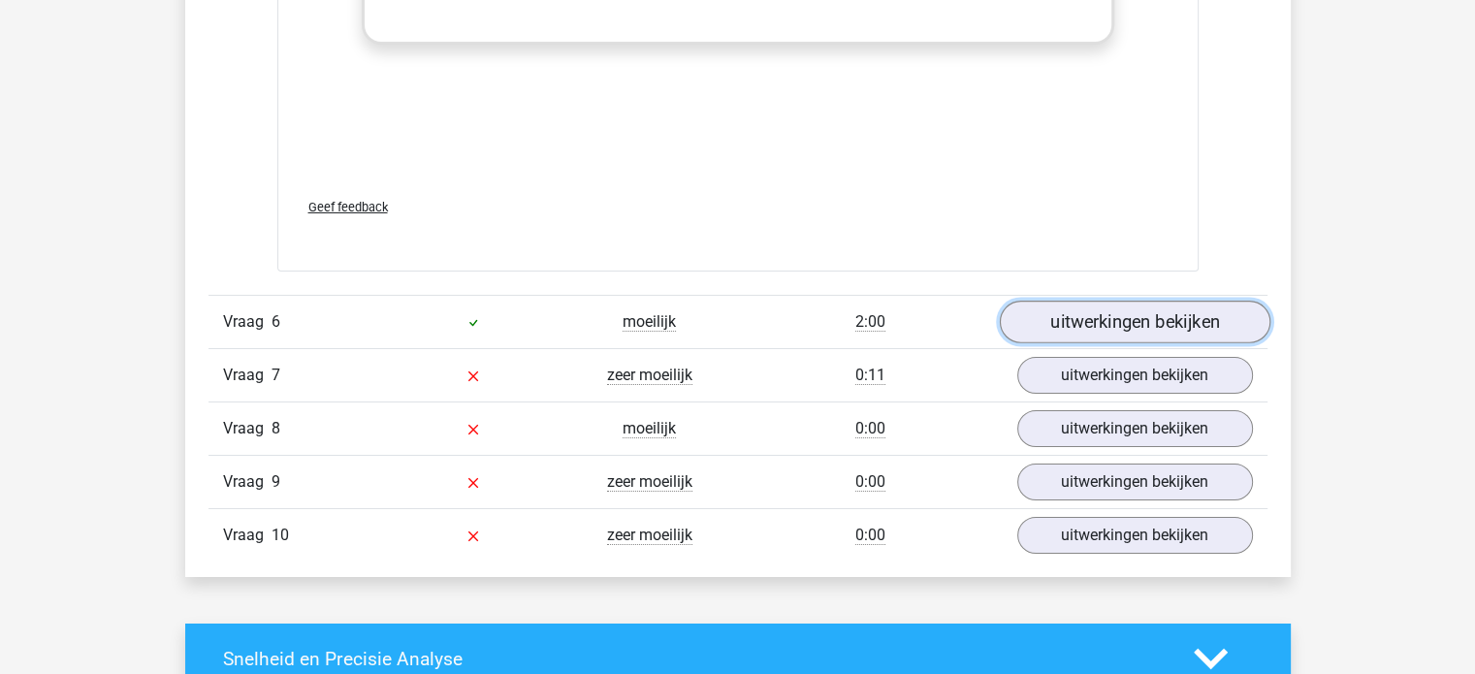
click at [1131, 317] on link "uitwerkingen bekijken" at bounding box center [1134, 323] width 271 height 43
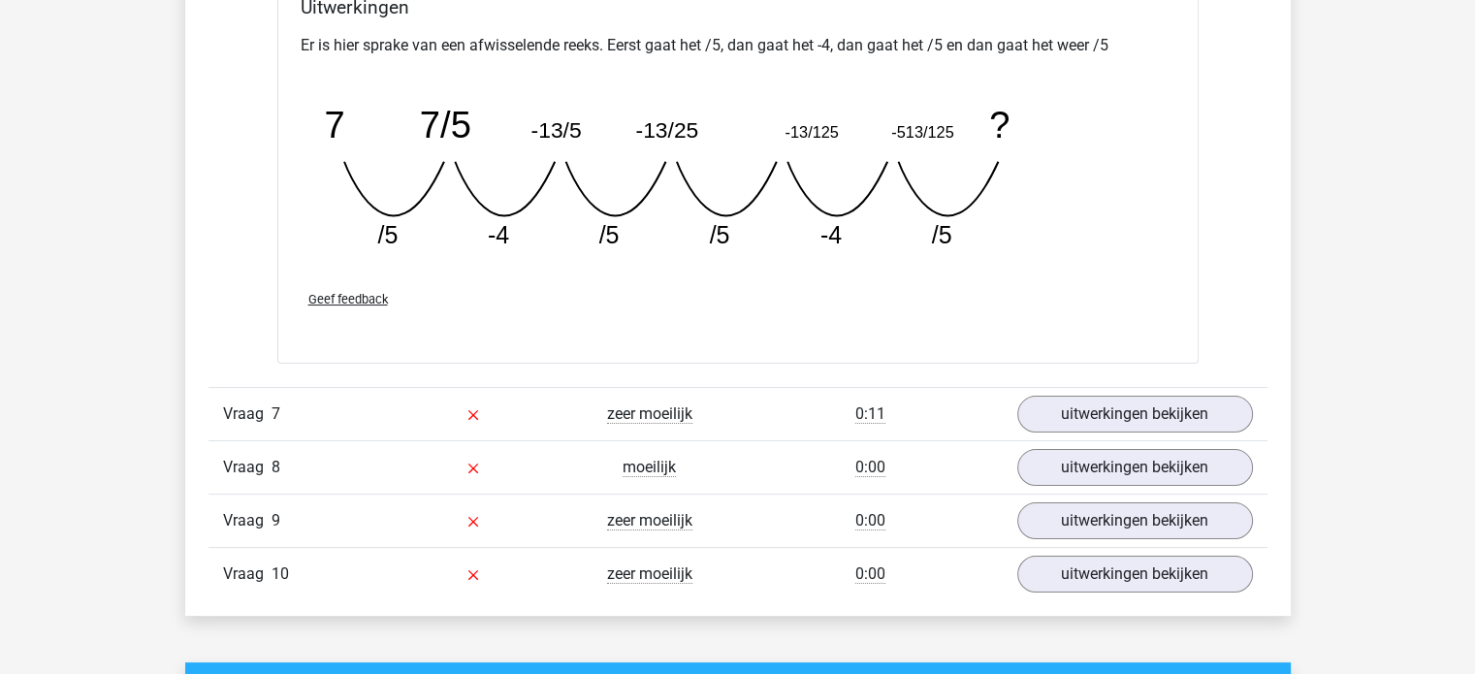
scroll to position [7565, 0]
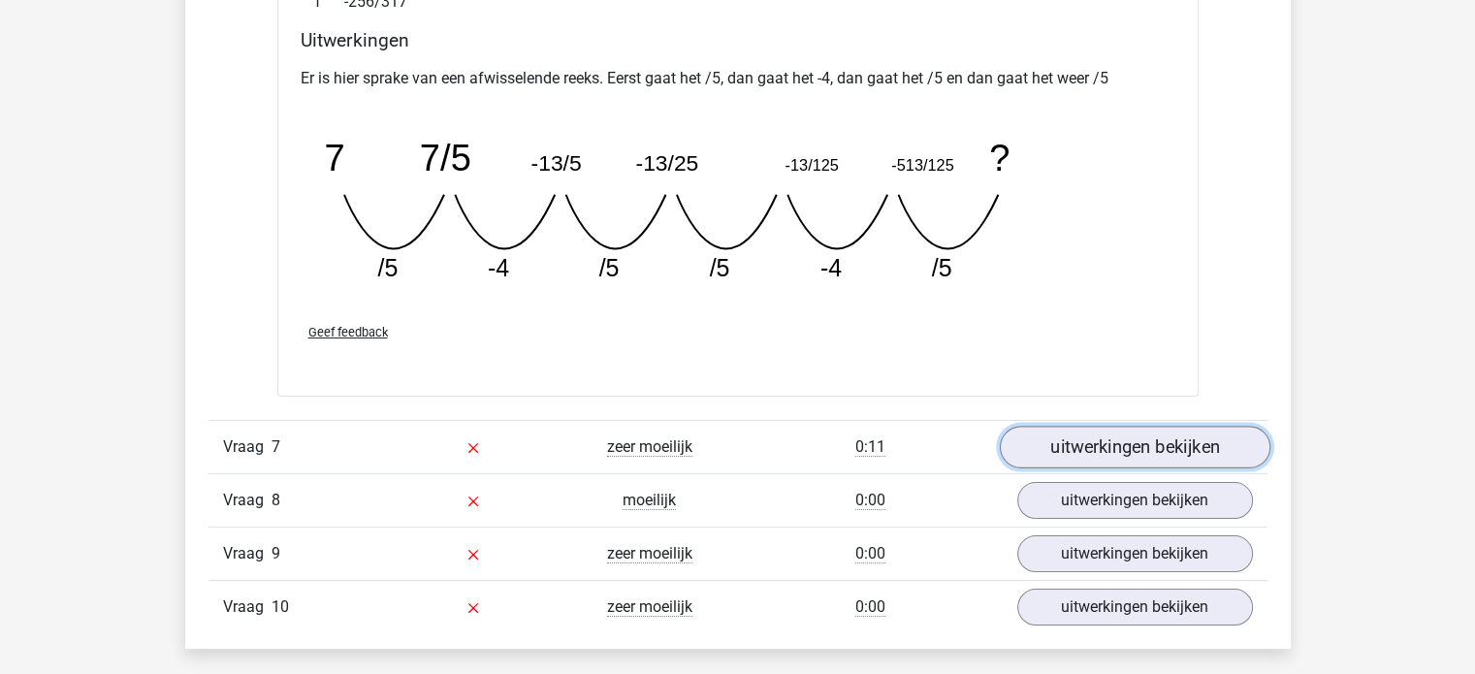
click at [1150, 439] on link "uitwerkingen bekijken" at bounding box center [1134, 447] width 271 height 43
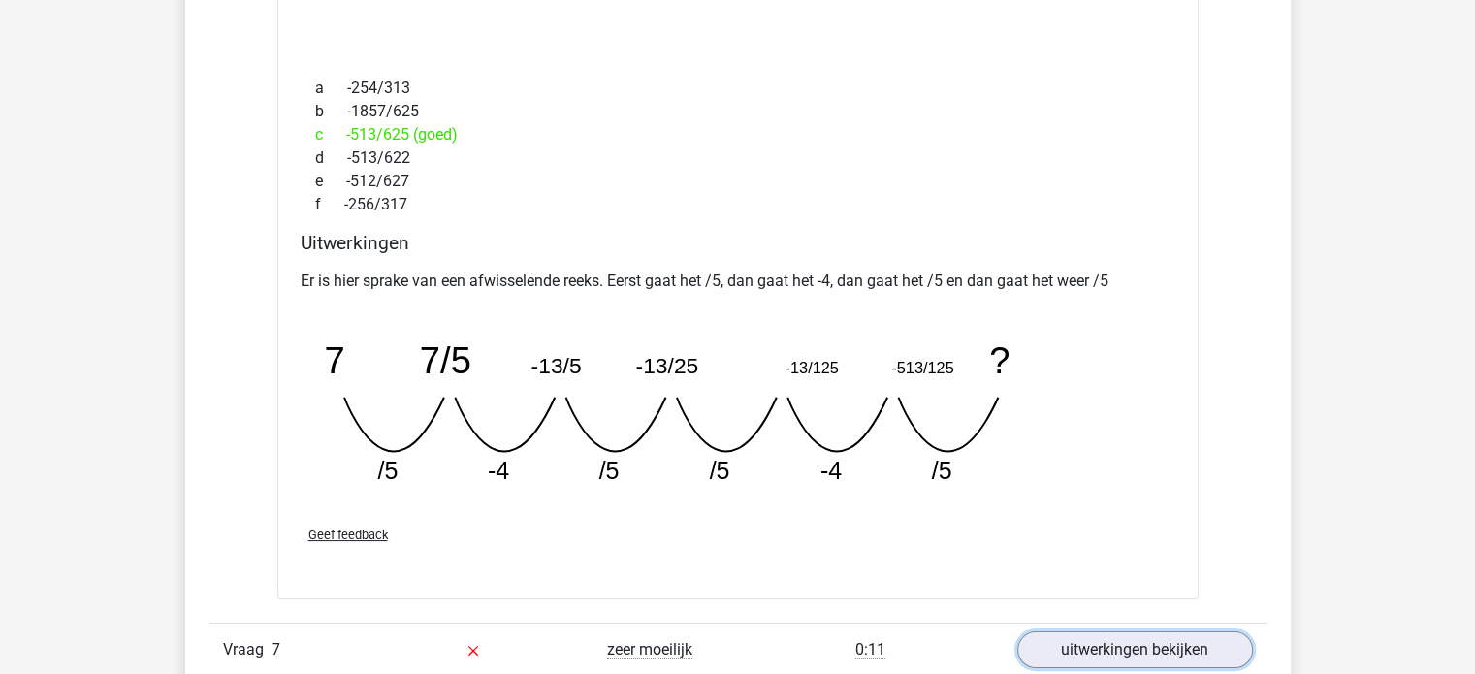
scroll to position [7371, 0]
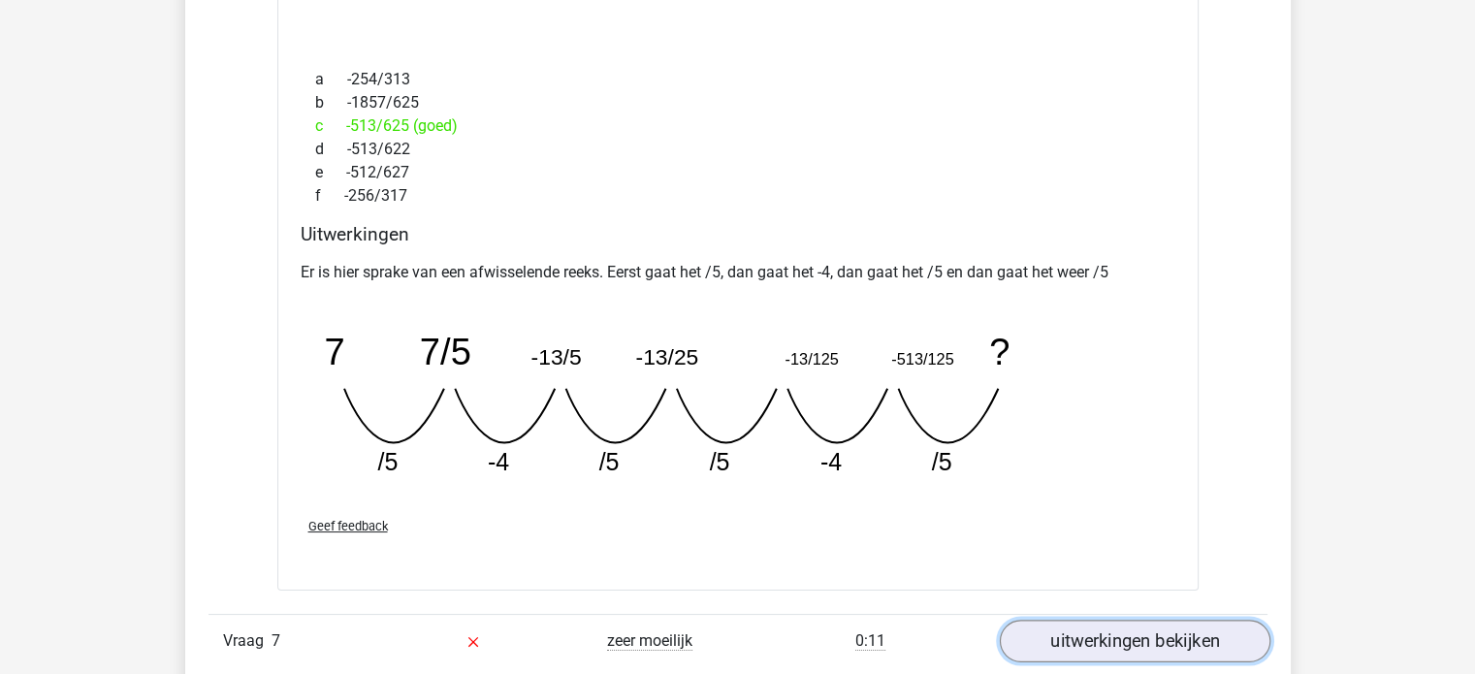
click at [1130, 638] on link "uitwerkingen bekijken" at bounding box center [1134, 641] width 271 height 43
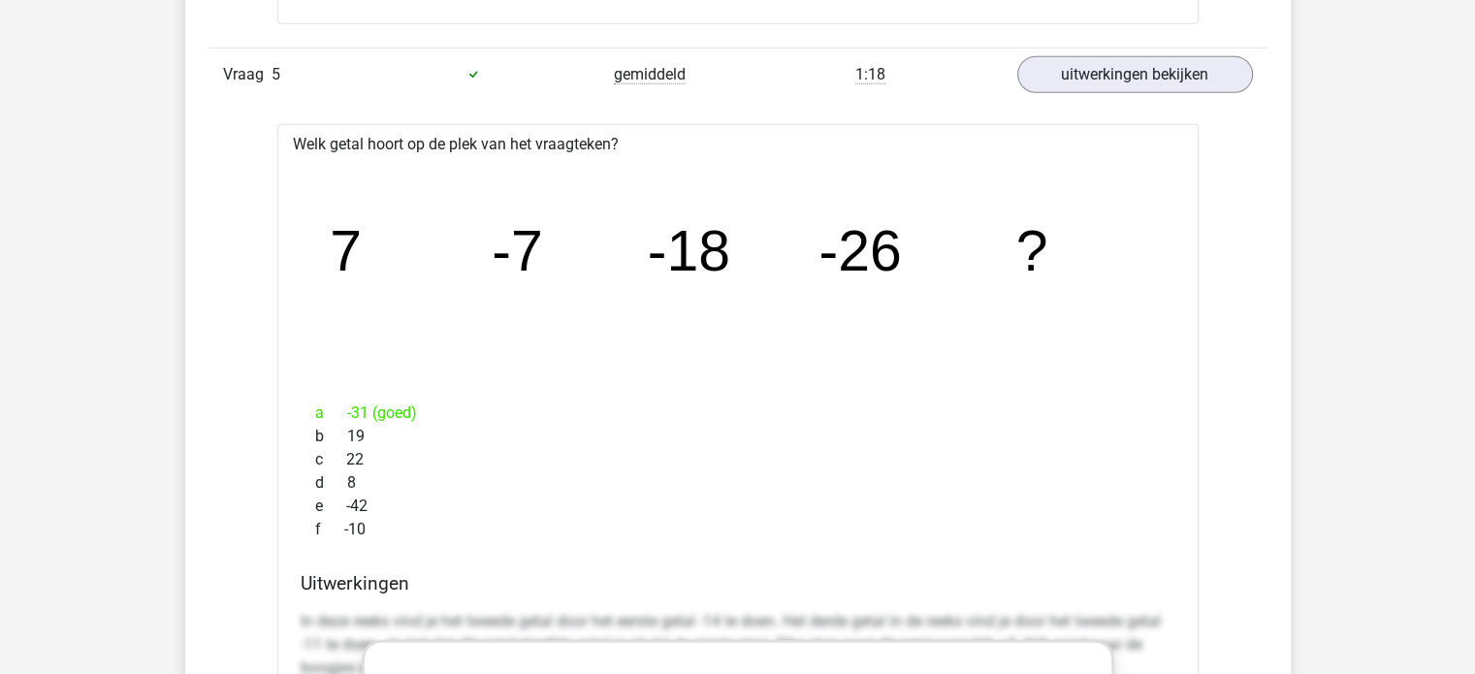
scroll to position [5722, 0]
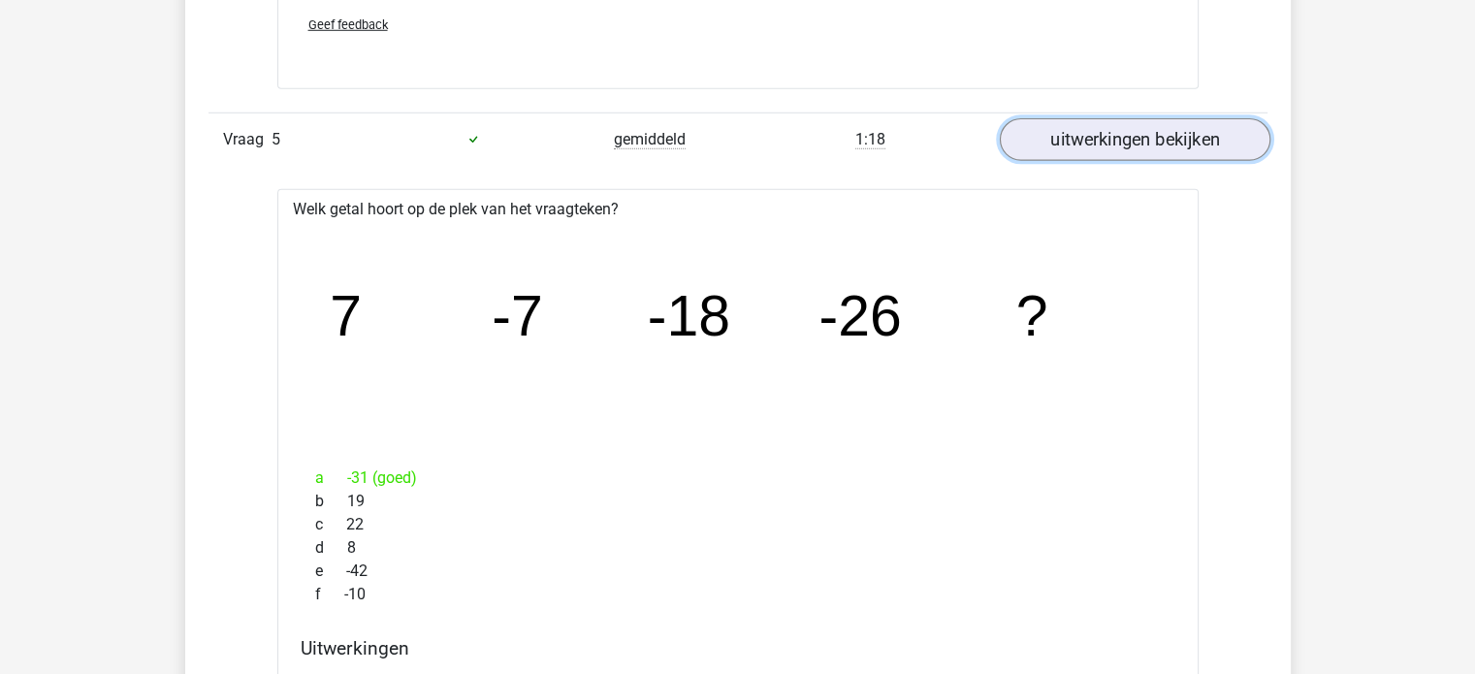
click at [1172, 146] on link "uitwerkingen bekijken" at bounding box center [1134, 139] width 271 height 43
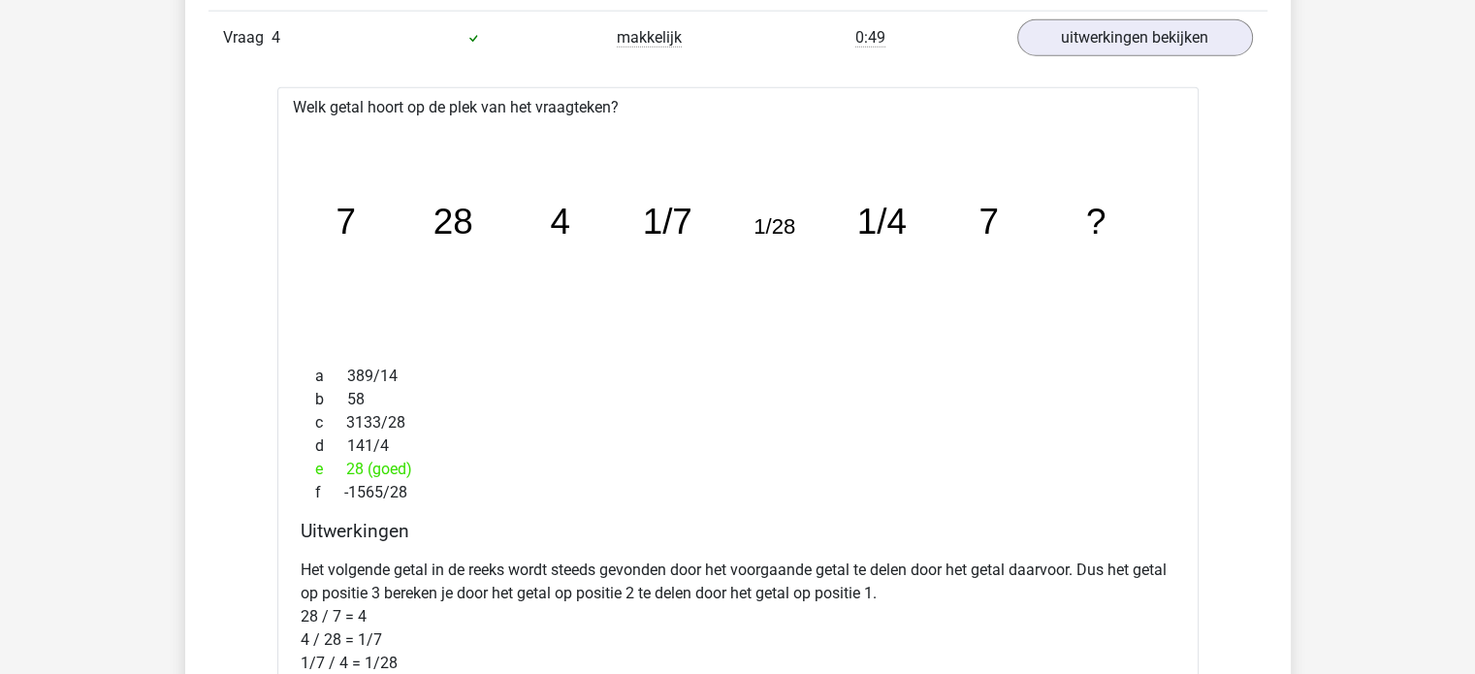
scroll to position [4558, 0]
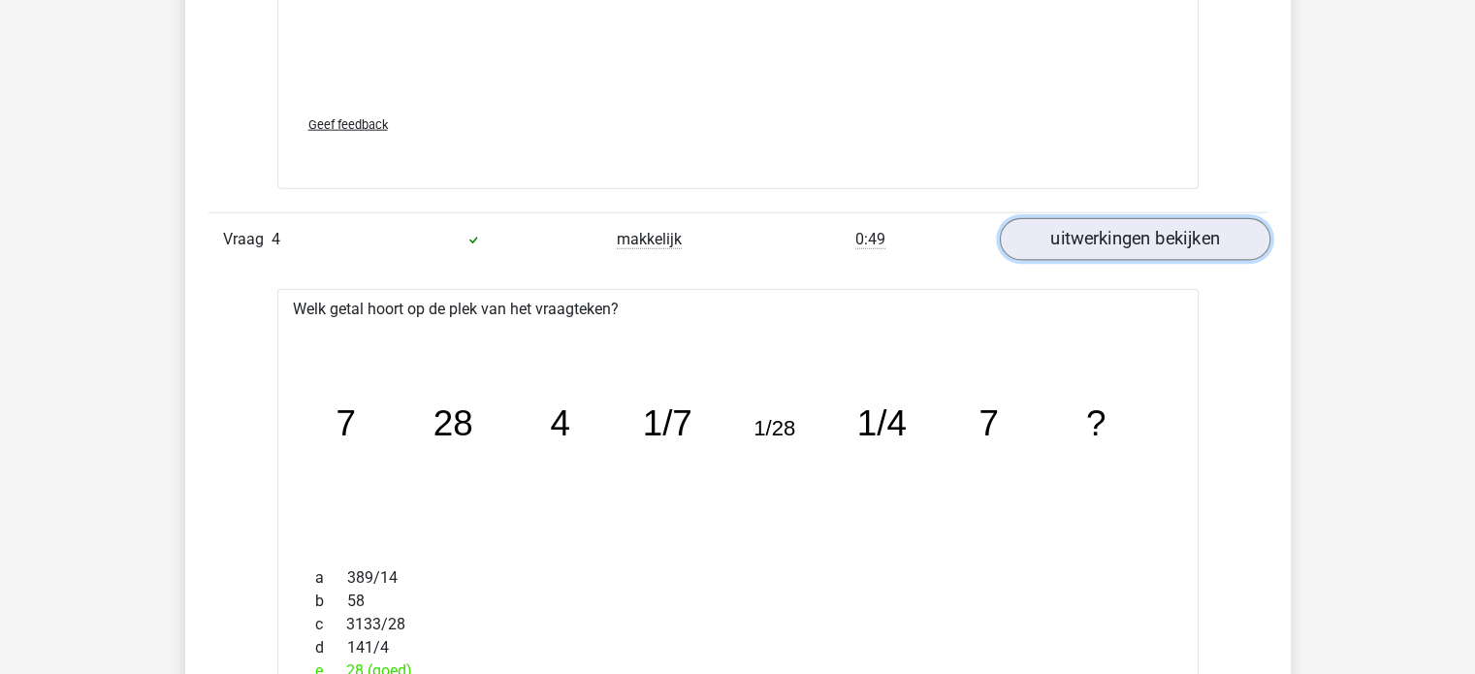
click at [1137, 236] on link "uitwerkingen bekijken" at bounding box center [1134, 239] width 271 height 43
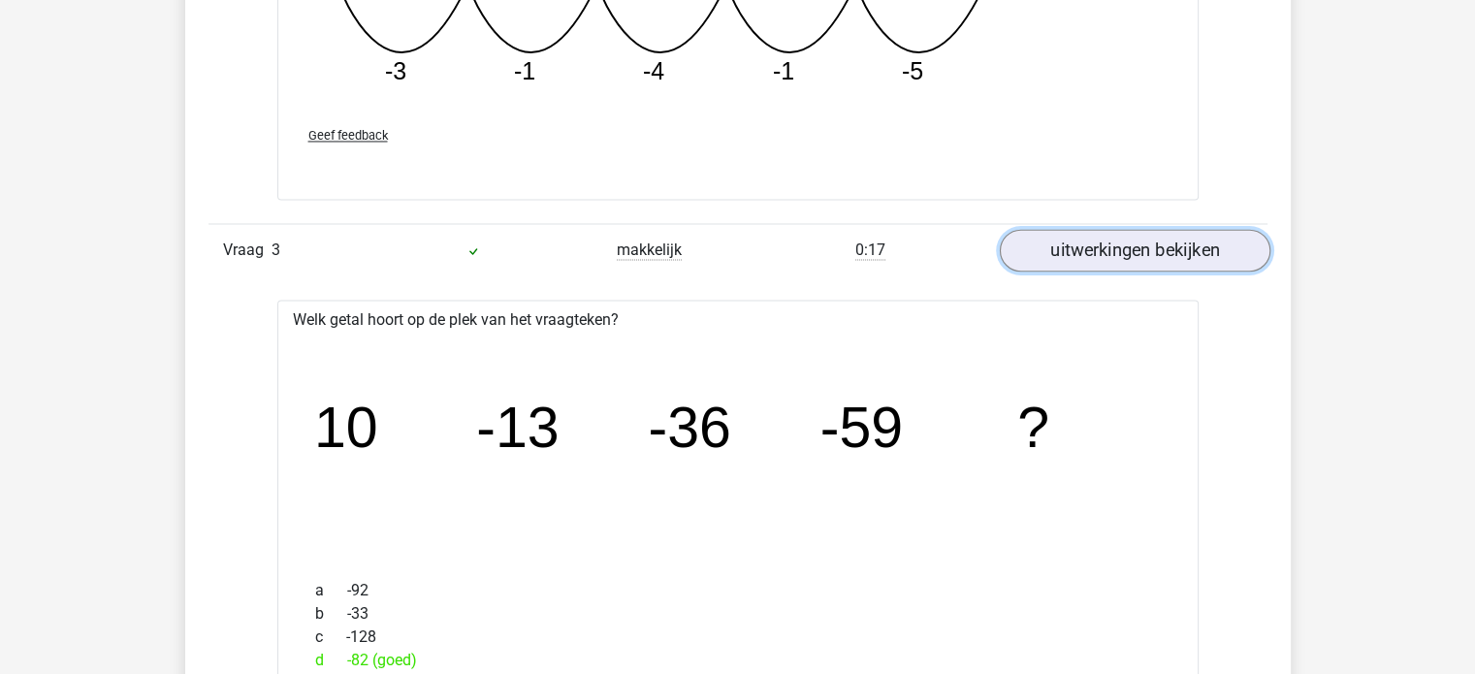
click at [1141, 246] on link "uitwerkingen bekijken" at bounding box center [1134, 250] width 271 height 43
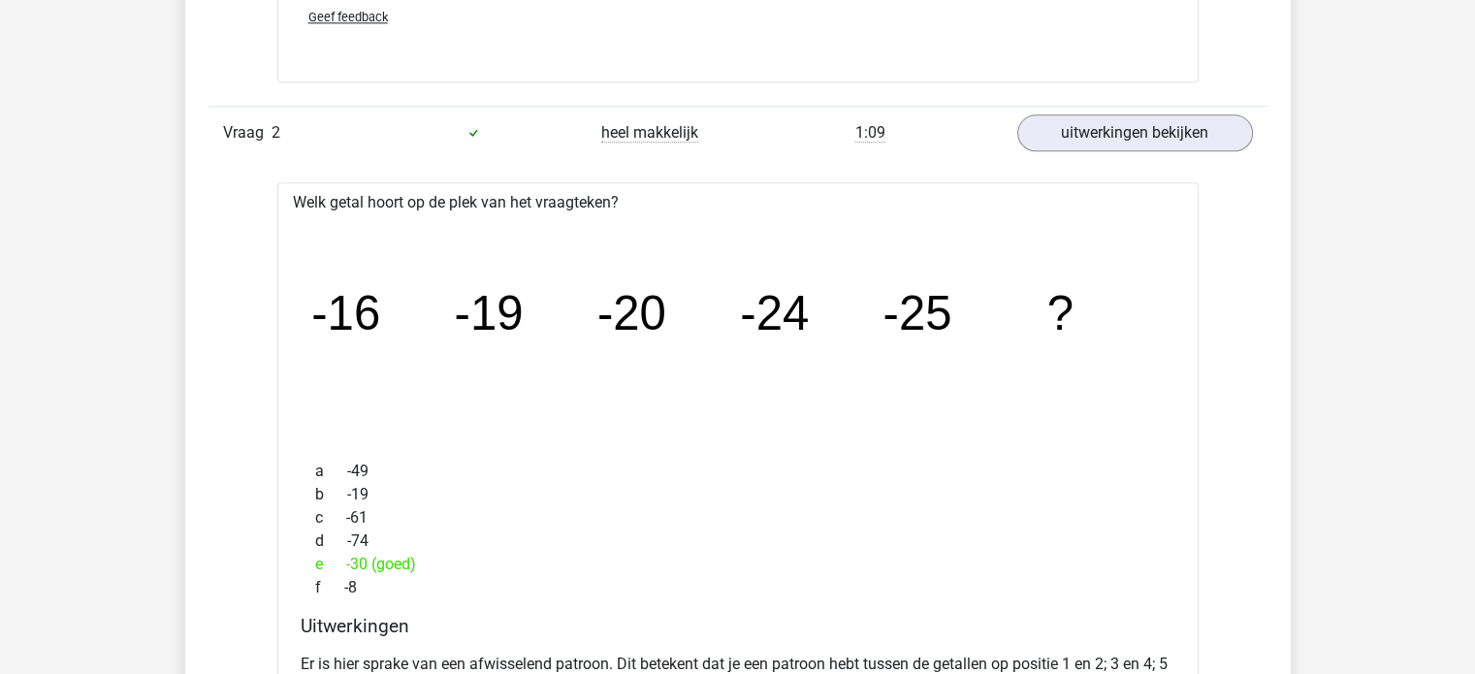
scroll to position [2425, 0]
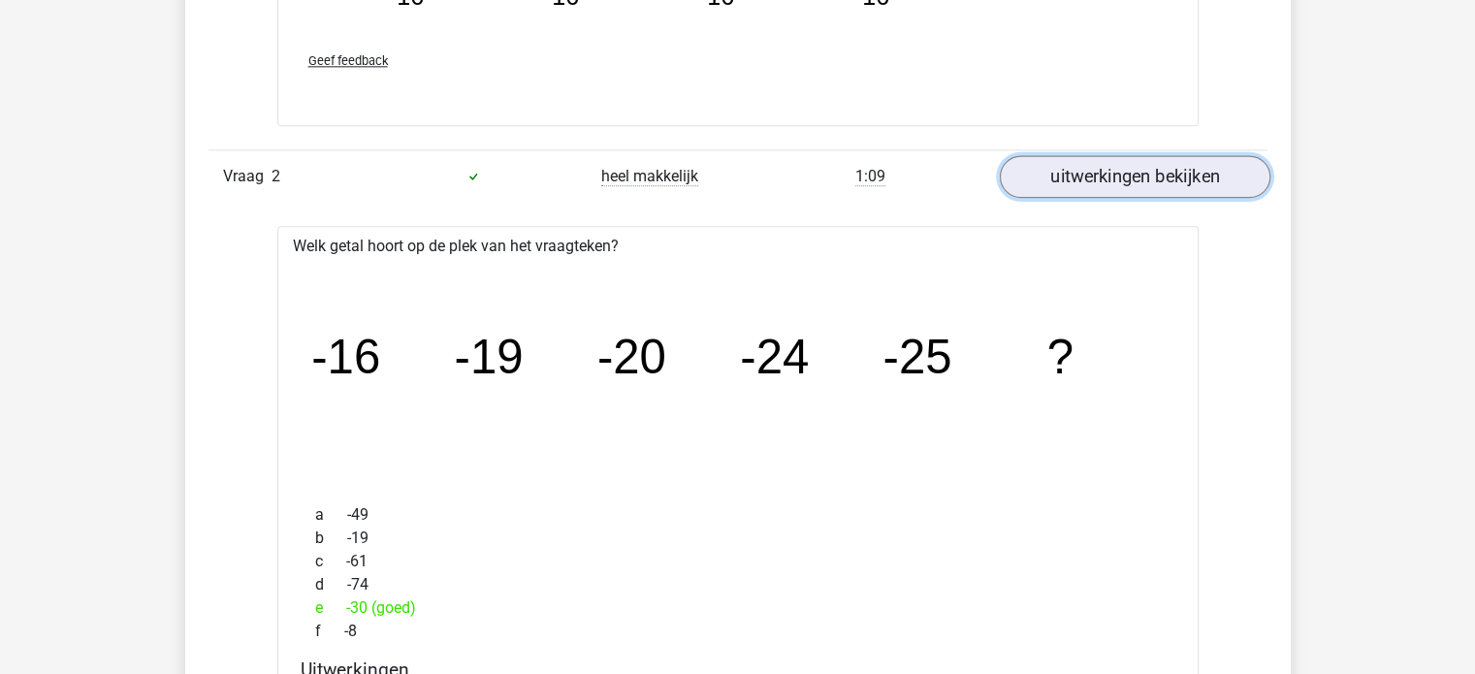
click at [1144, 173] on link "uitwerkingen bekijken" at bounding box center [1134, 176] width 271 height 43
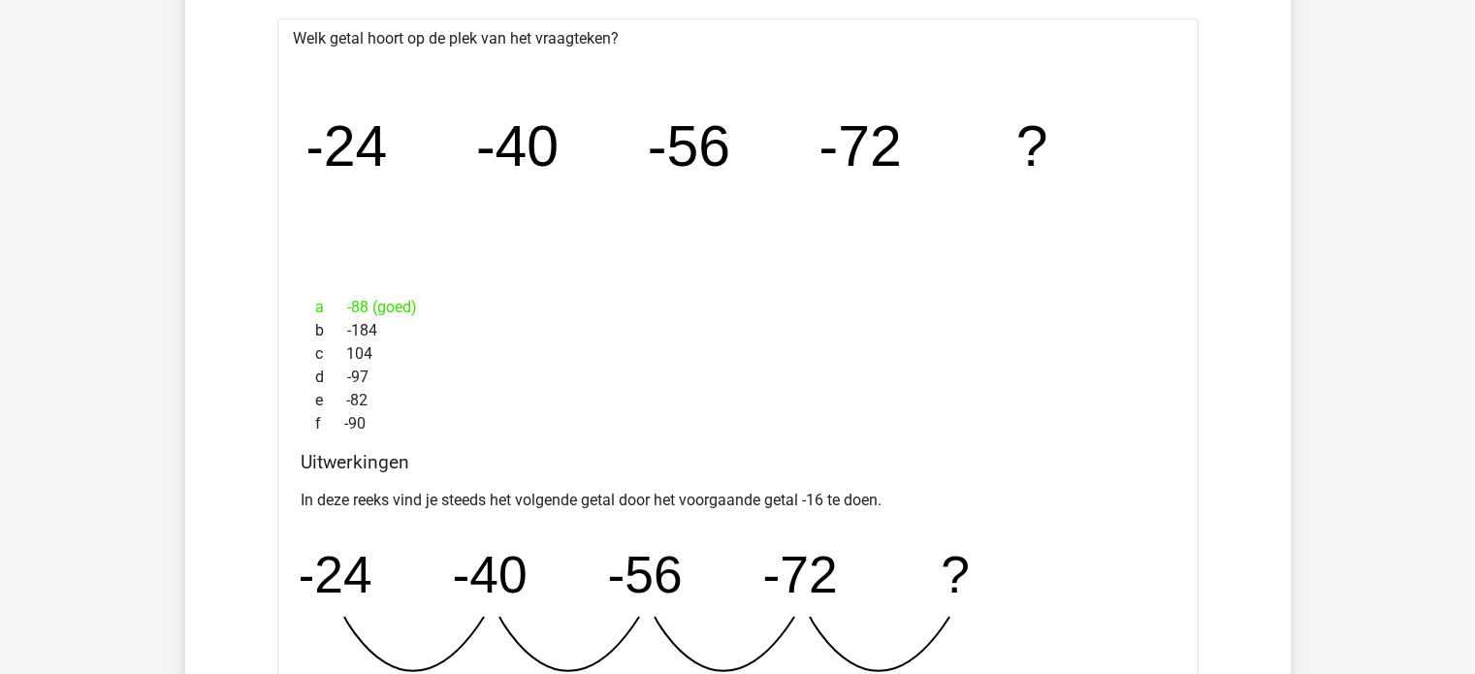
scroll to position [1649, 0]
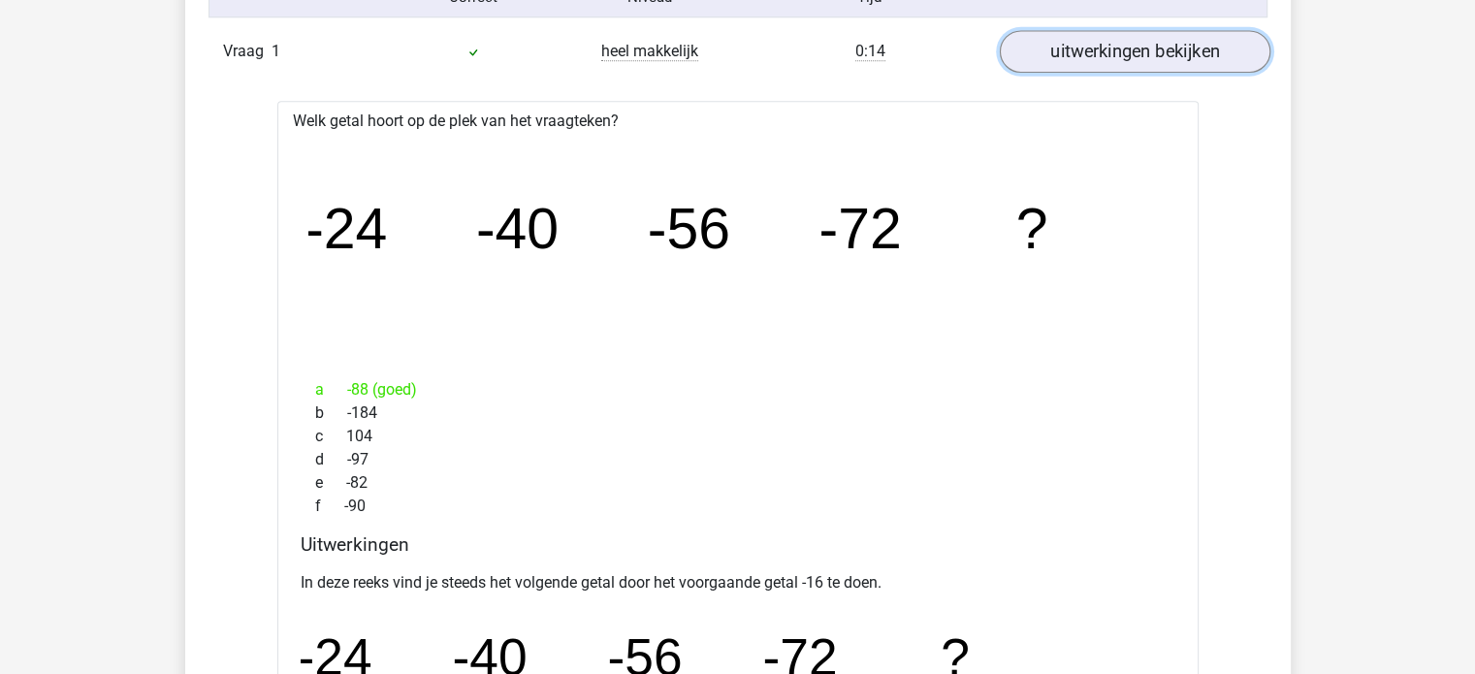
click at [1133, 38] on link "uitwerkingen bekijken" at bounding box center [1134, 51] width 271 height 43
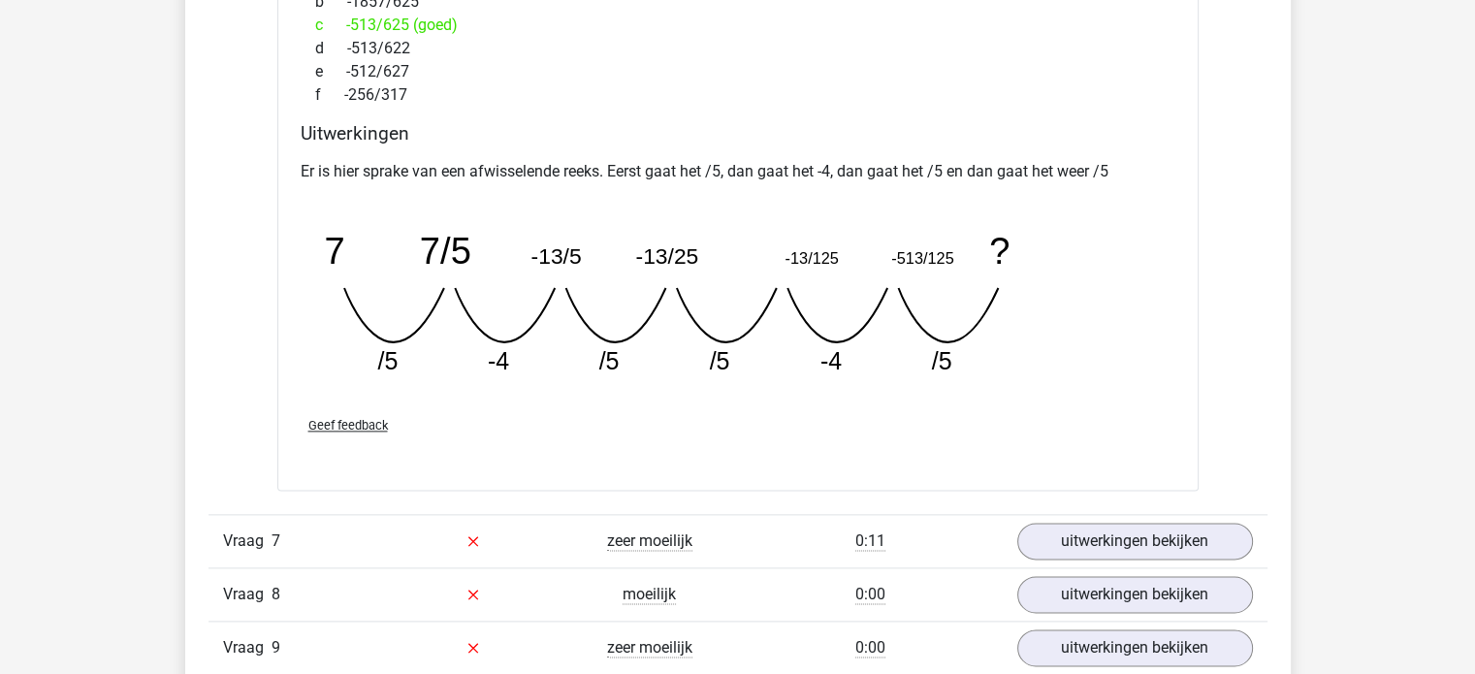
scroll to position [2328, 0]
click at [1100, 531] on link "uitwerkingen bekijken" at bounding box center [1134, 540] width 271 height 43
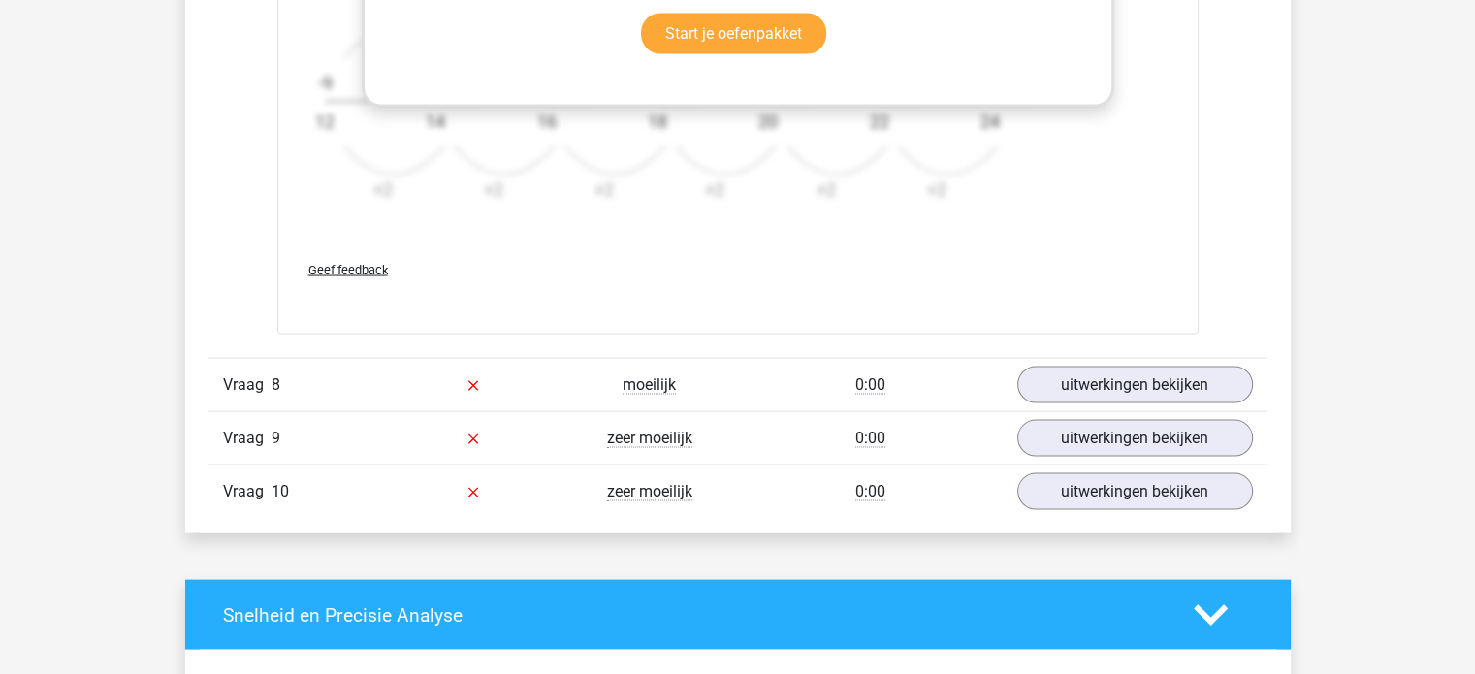
scroll to position [3686, 0]
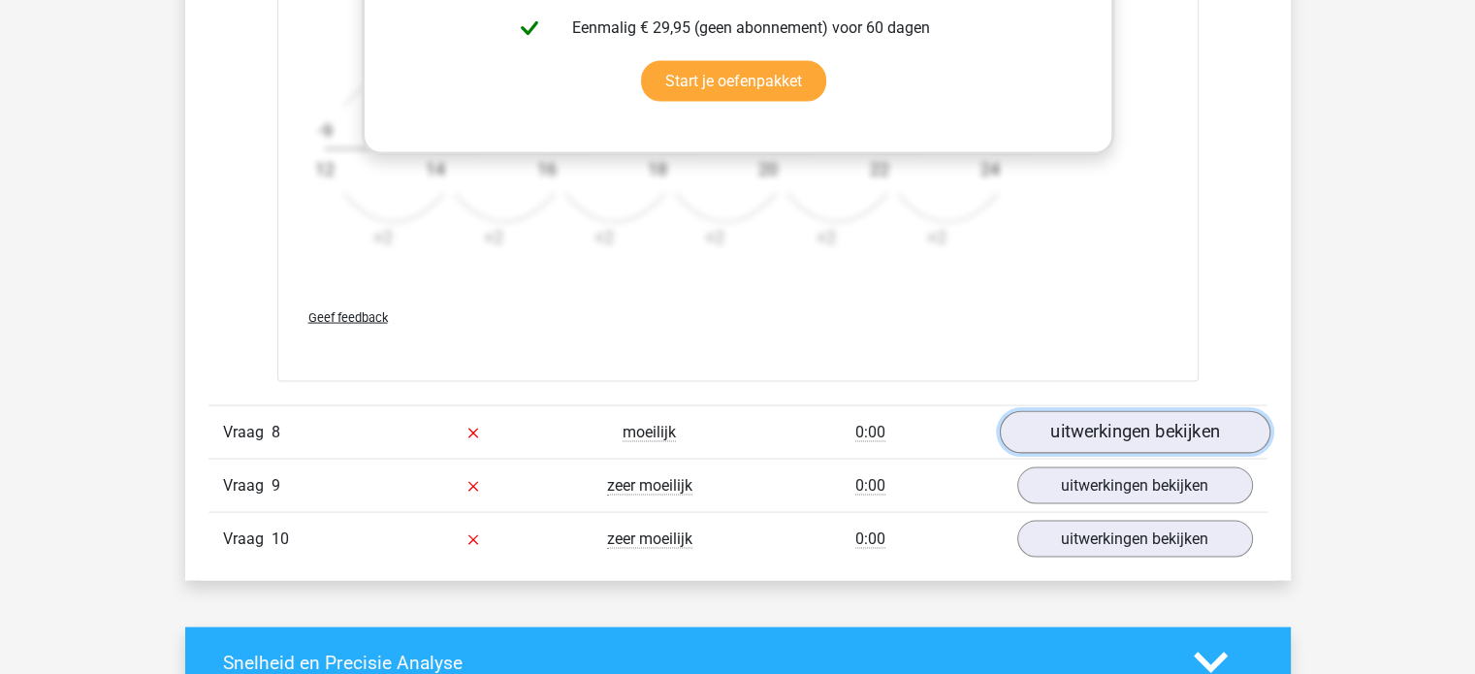
click at [1133, 419] on link "uitwerkingen bekijken" at bounding box center [1134, 431] width 271 height 43
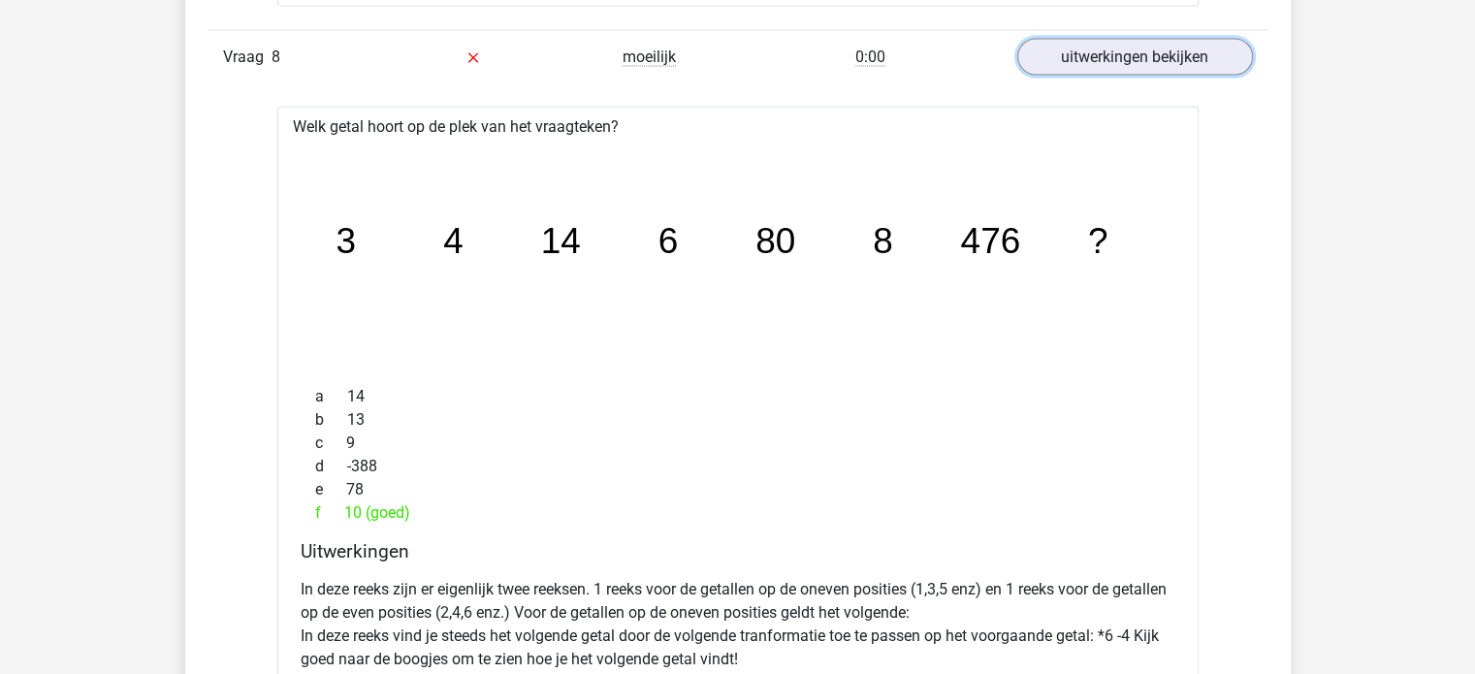
scroll to position [4171, 0]
